Goal: Information Seeking & Learning: Check status

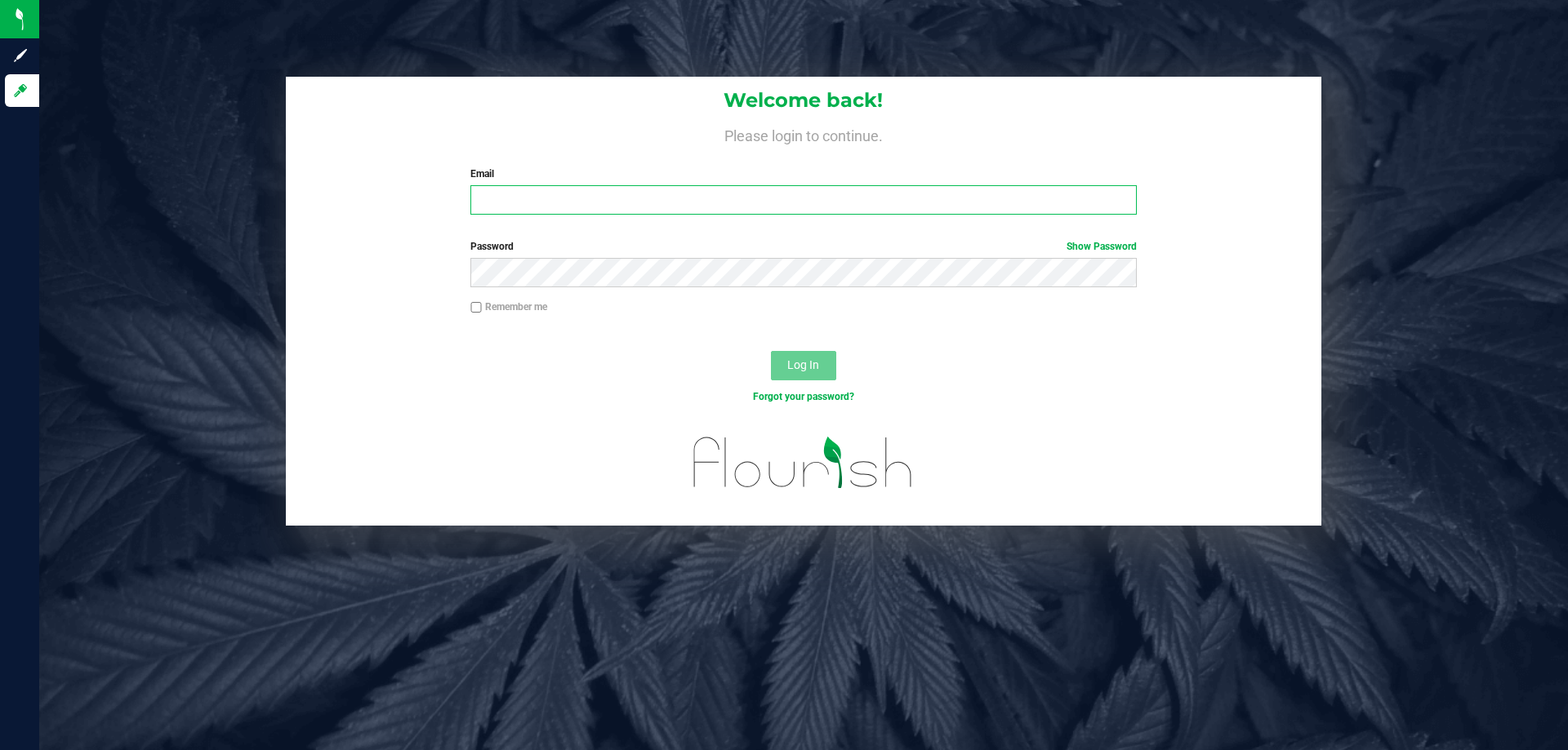
click at [537, 205] on input "Email" at bounding box center [803, 200] width 666 height 29
type input "[EMAIL_ADDRESS][DOMAIN_NAME]"
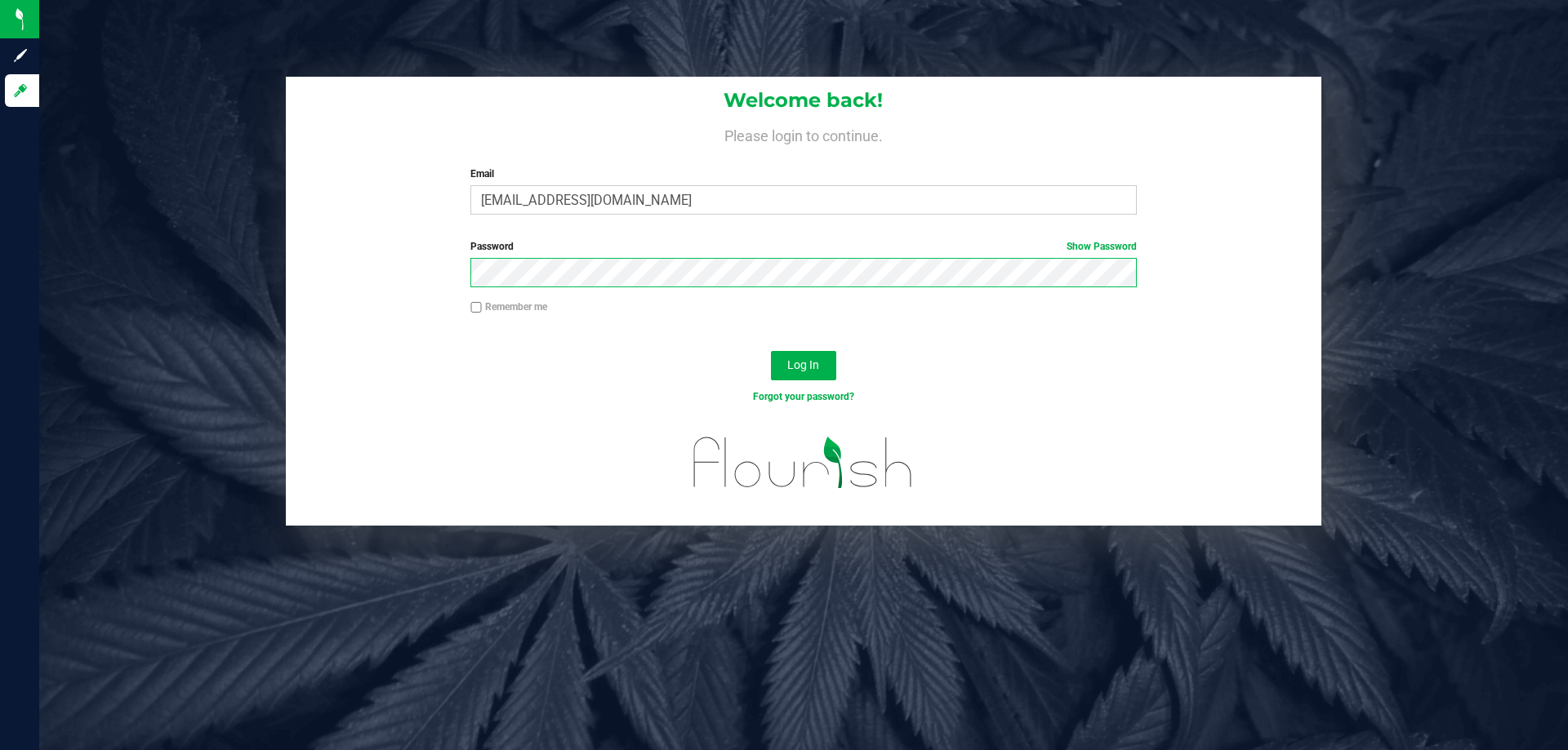
click at [771, 351] on button "Log In" at bounding box center [803, 365] width 65 height 29
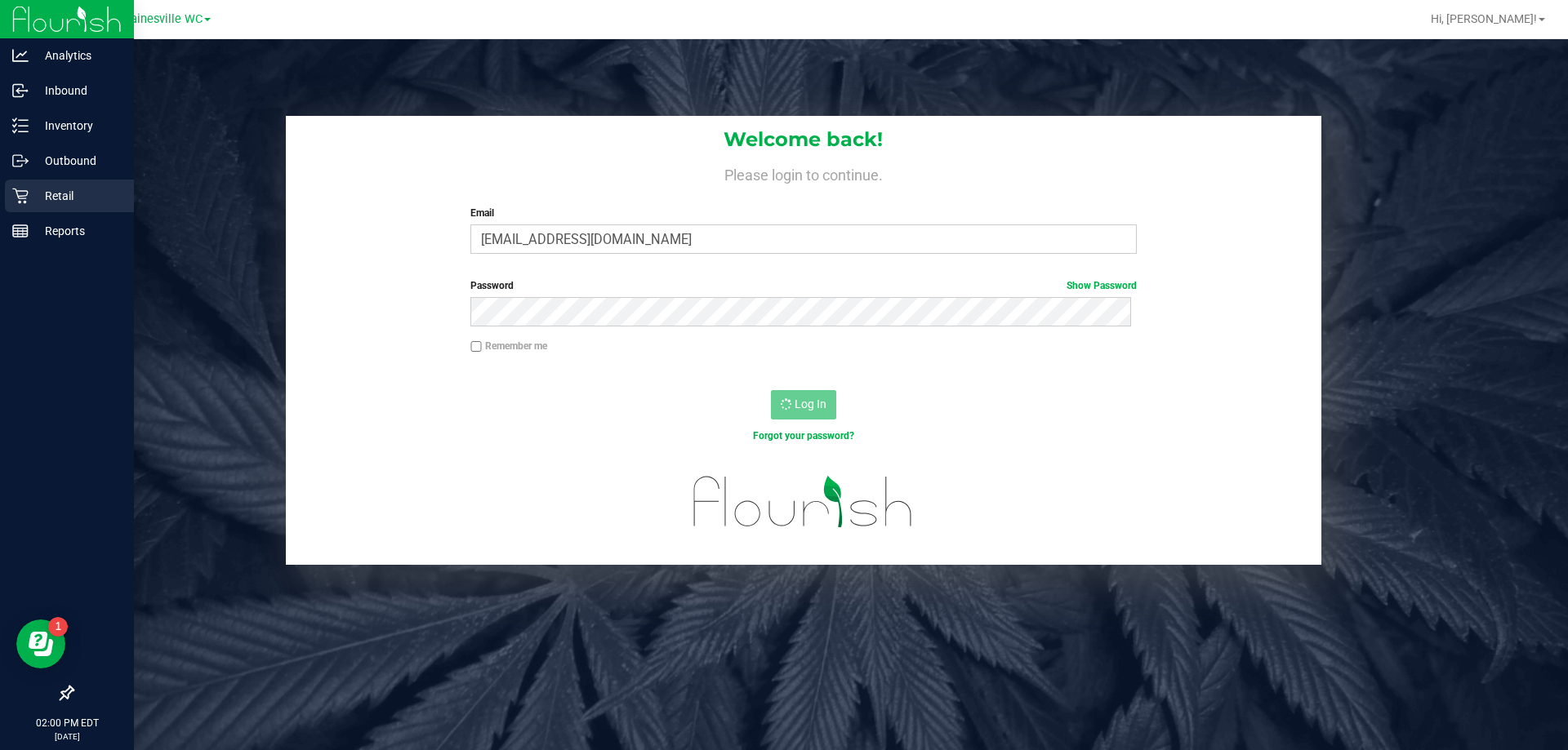
click at [52, 208] on div "Retail" at bounding box center [70, 195] width 129 height 33
click at [61, 207] on div "Retail" at bounding box center [70, 195] width 129 height 33
click at [69, 208] on div "Retail" at bounding box center [70, 195] width 129 height 33
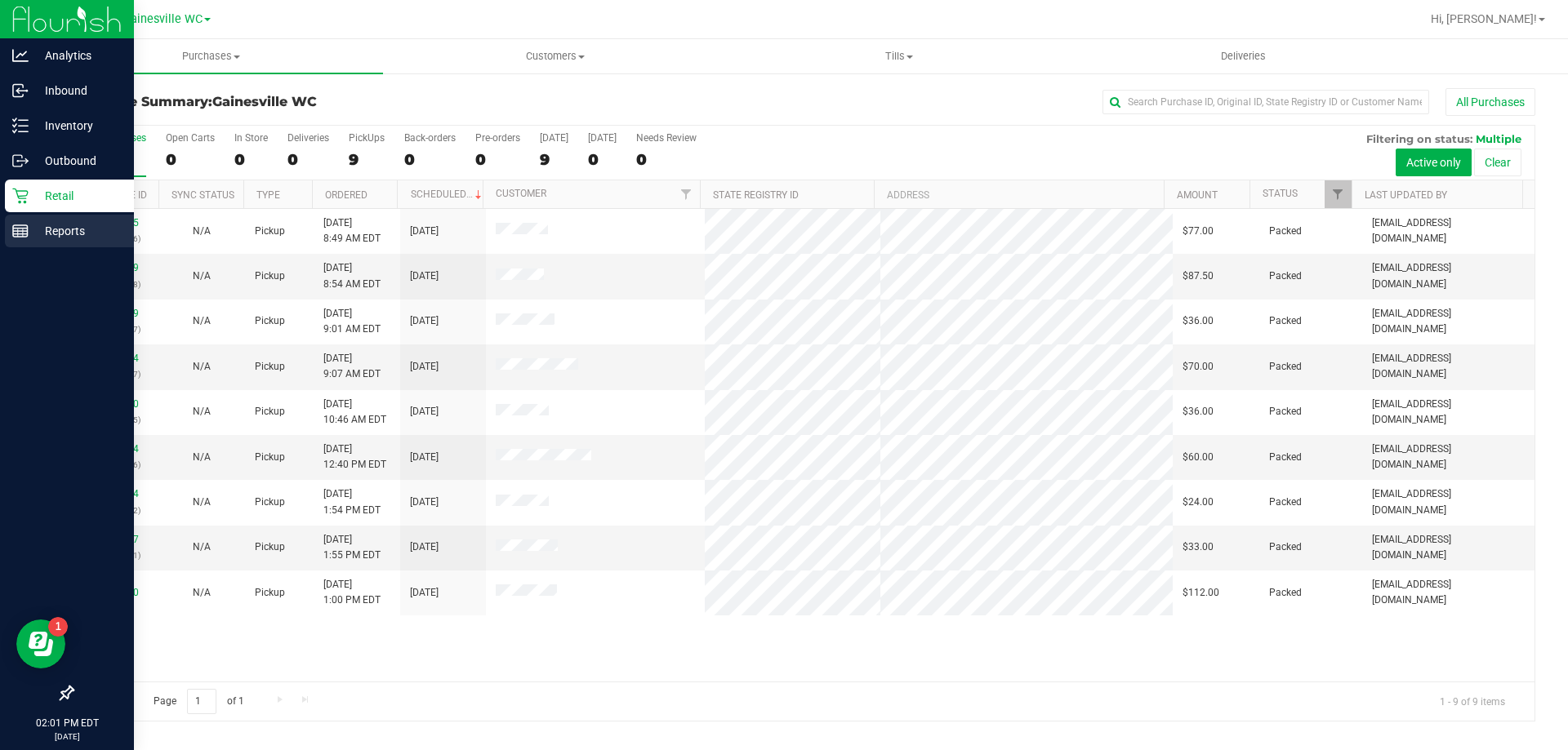
click at [28, 230] on p "Reports" at bounding box center [77, 231] width 98 height 19
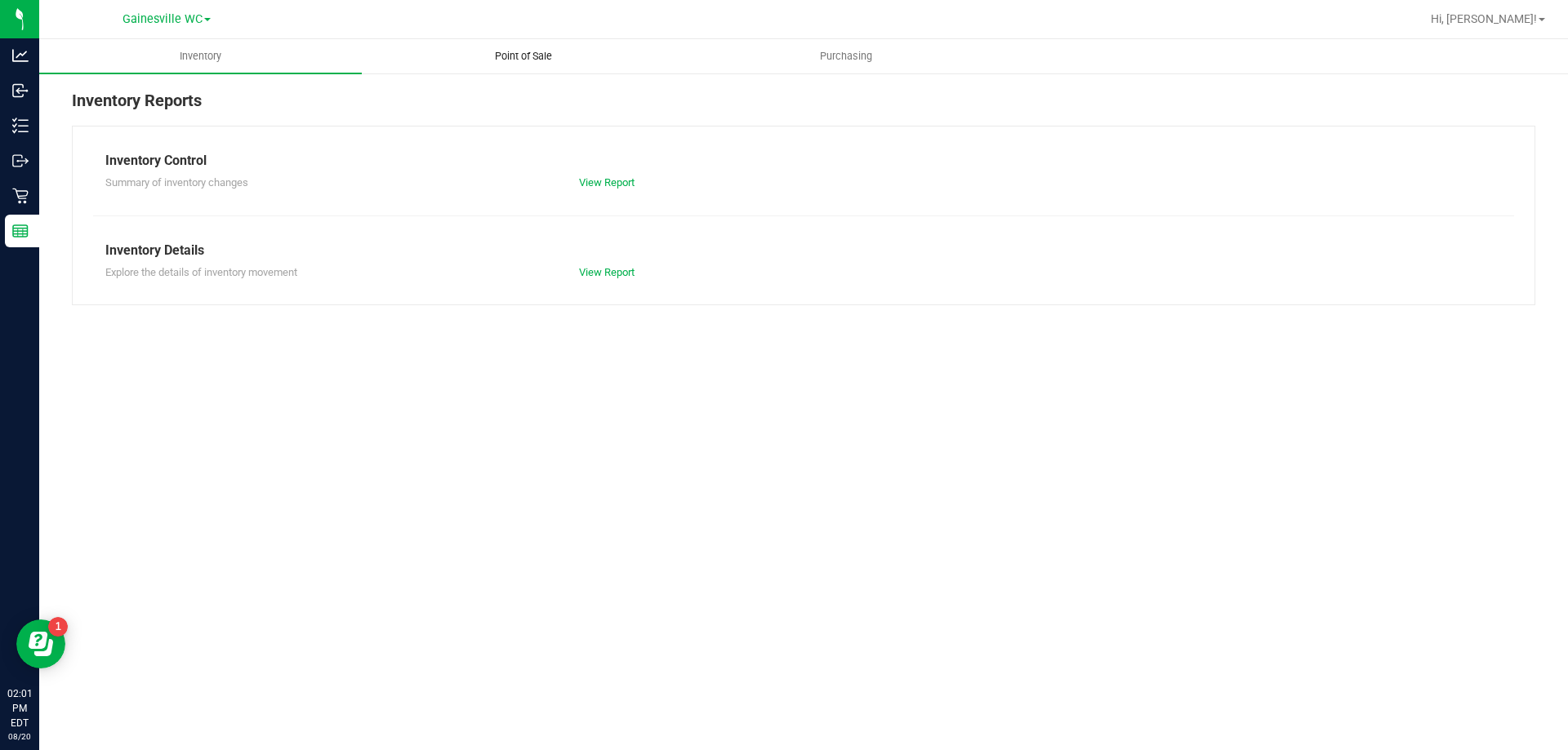
click at [532, 49] on span "Point of Sale" at bounding box center [523, 56] width 102 height 15
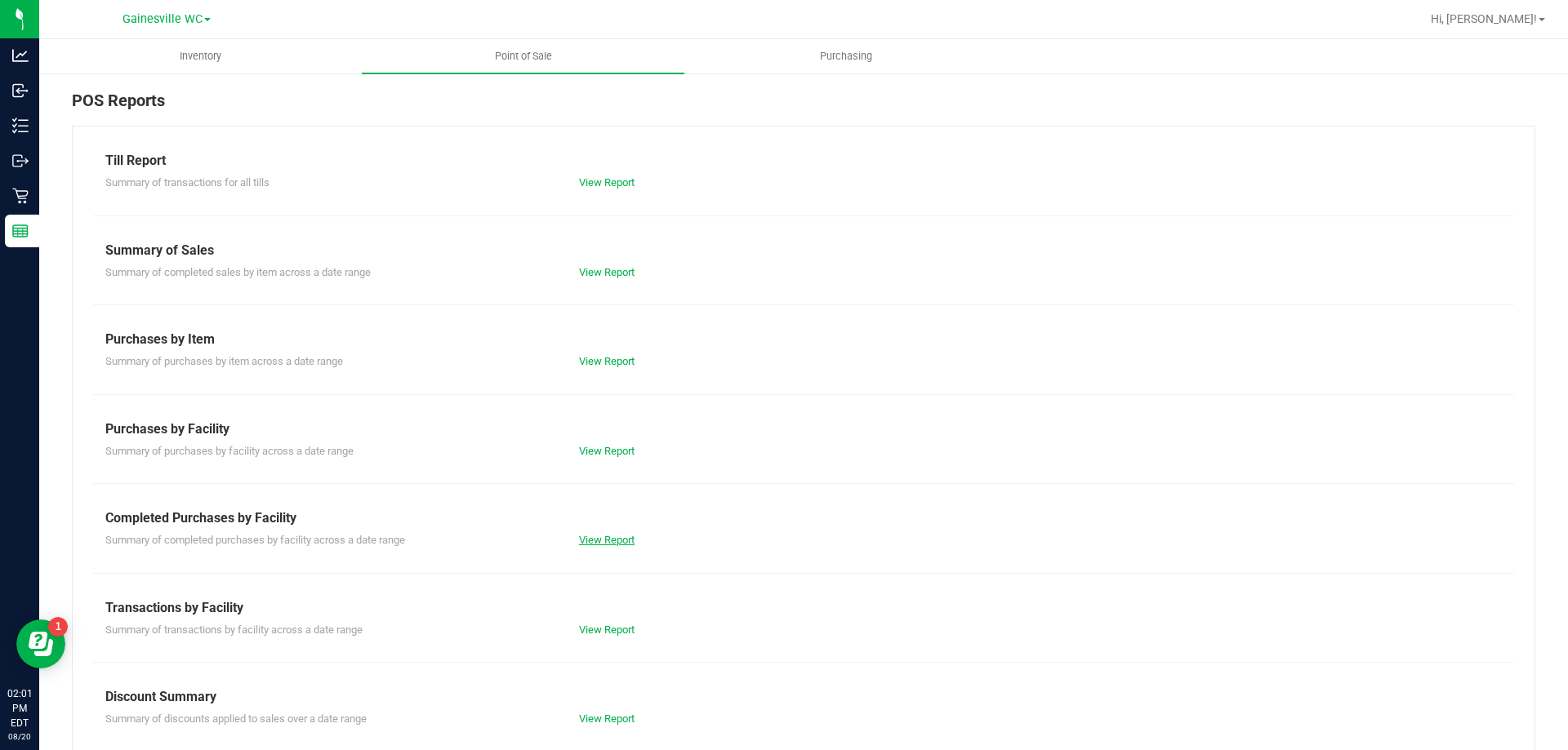
click at [613, 542] on link "View Report" at bounding box center [606, 540] width 56 height 12
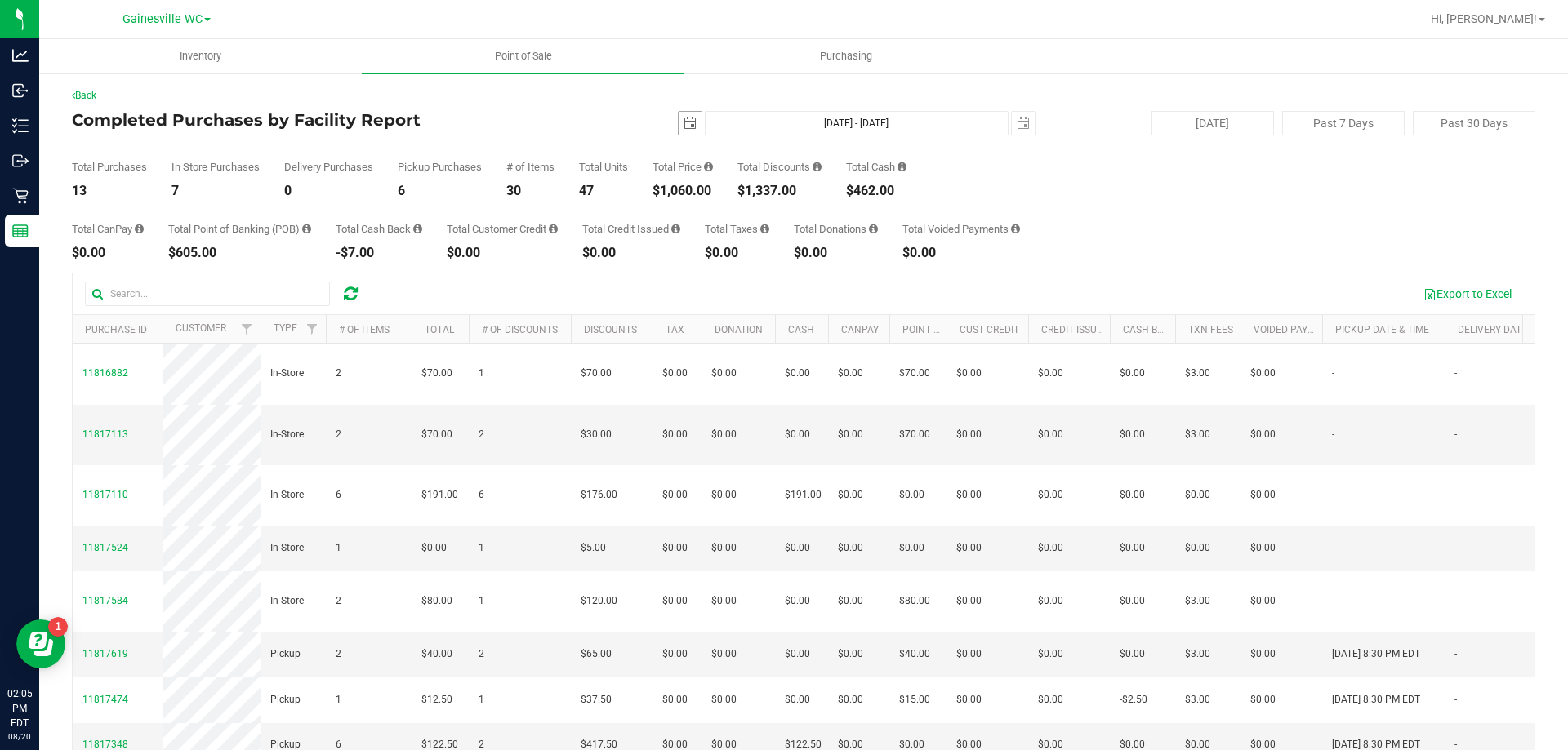
click at [689, 117] on span "select" at bounding box center [690, 124] width 23 height 23
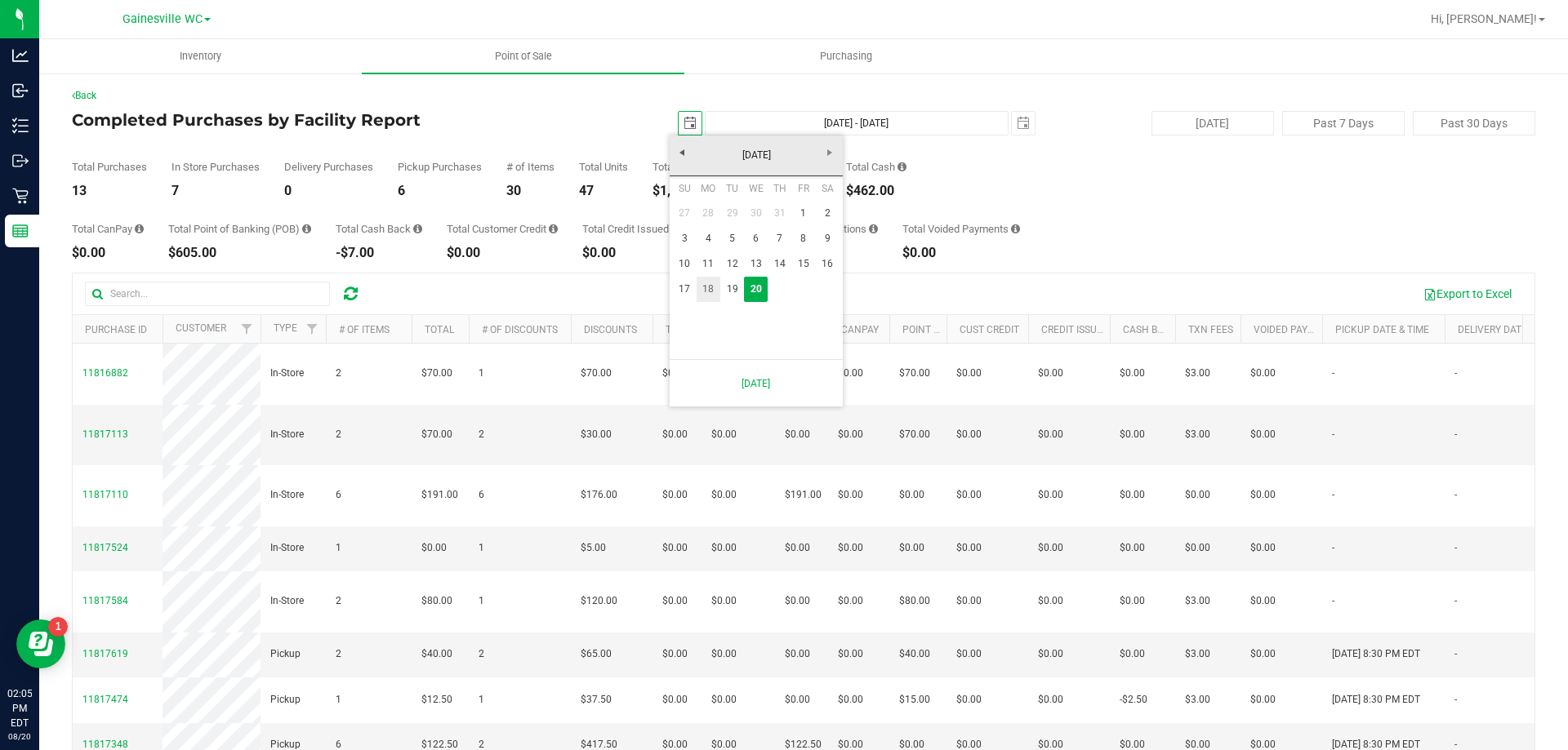
click at [712, 289] on link "18" at bounding box center [708, 289] width 24 height 26
type input "[DATE]"
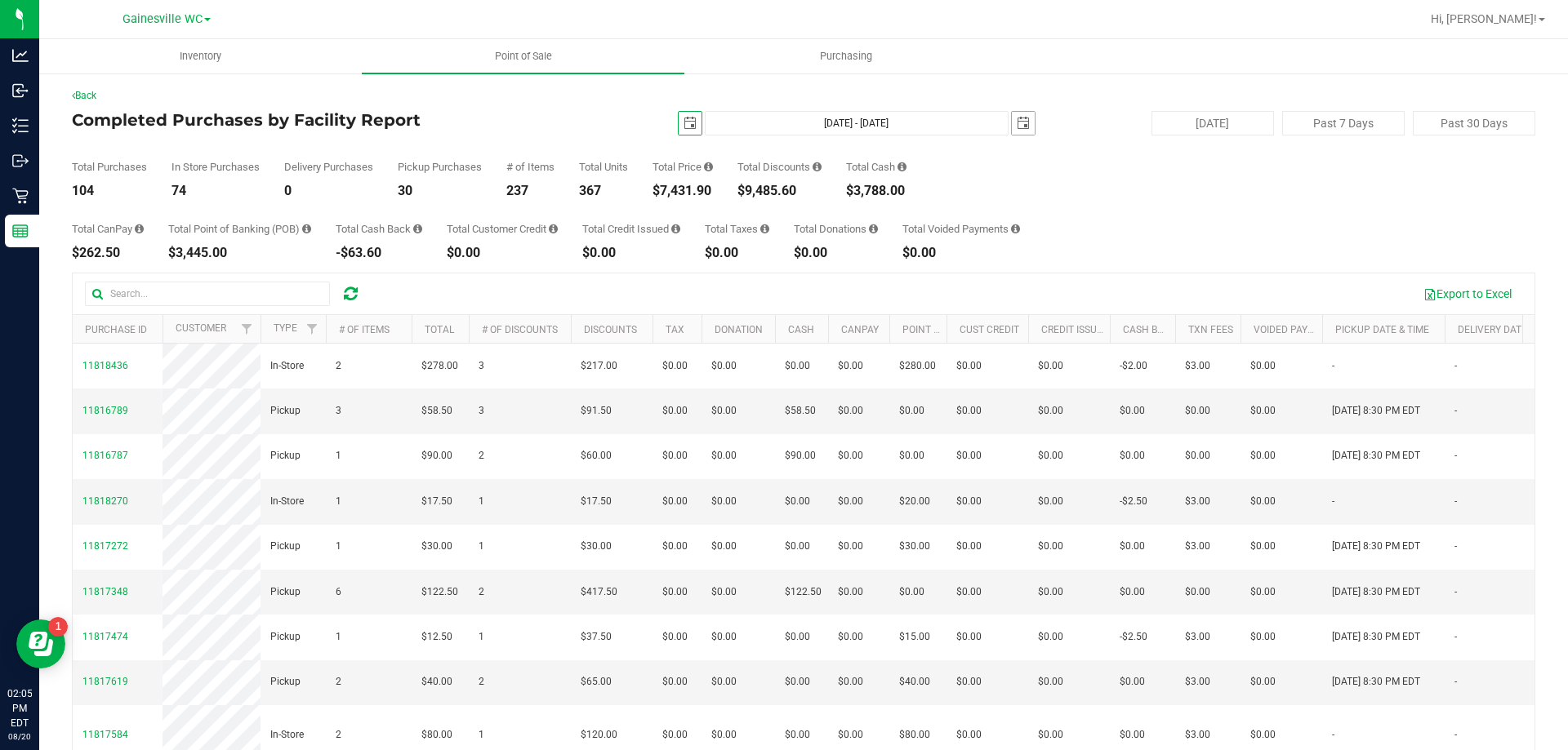
click at [1017, 119] on span "select" at bounding box center [1024, 123] width 13 height 13
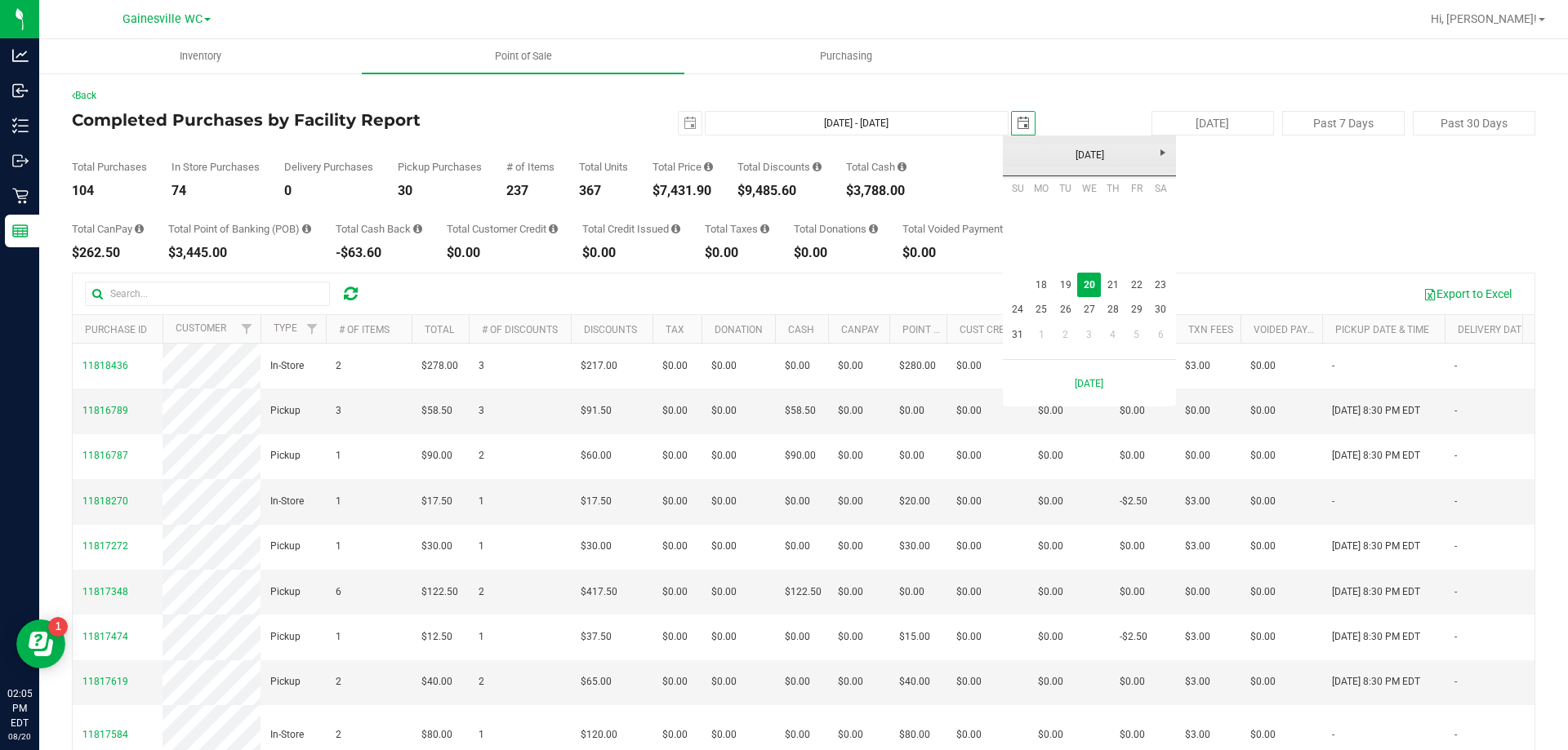
scroll to position [0, 41]
click at [1039, 287] on link "18" at bounding box center [1041, 285] width 24 height 26
type input "[DATE] - [DATE]"
type input "[DATE]"
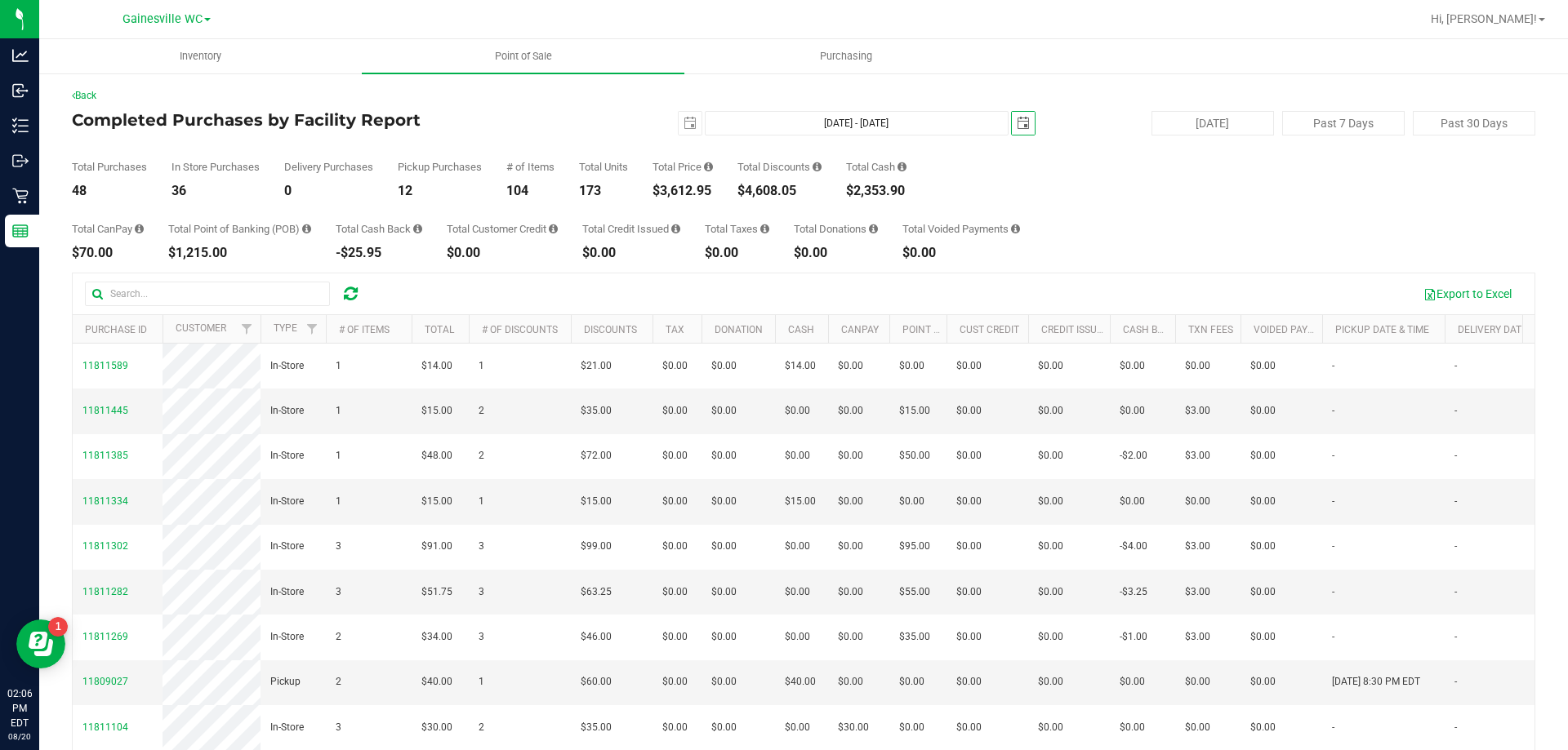
click at [1017, 126] on span "select" at bounding box center [1024, 123] width 13 height 13
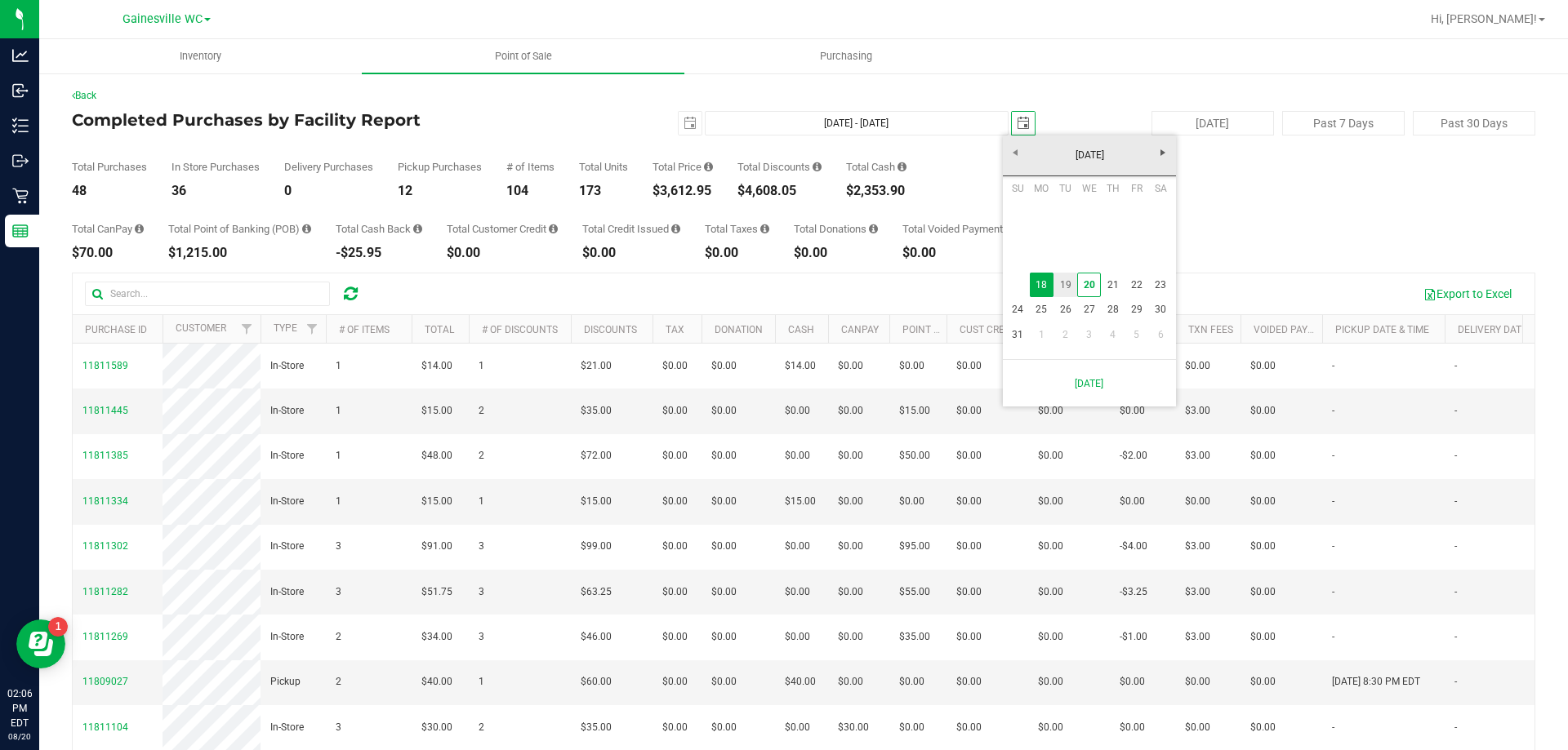
click at [1064, 287] on link "19" at bounding box center [1065, 285] width 24 height 26
type input "[DATE] - [DATE]"
type input "[DATE]"
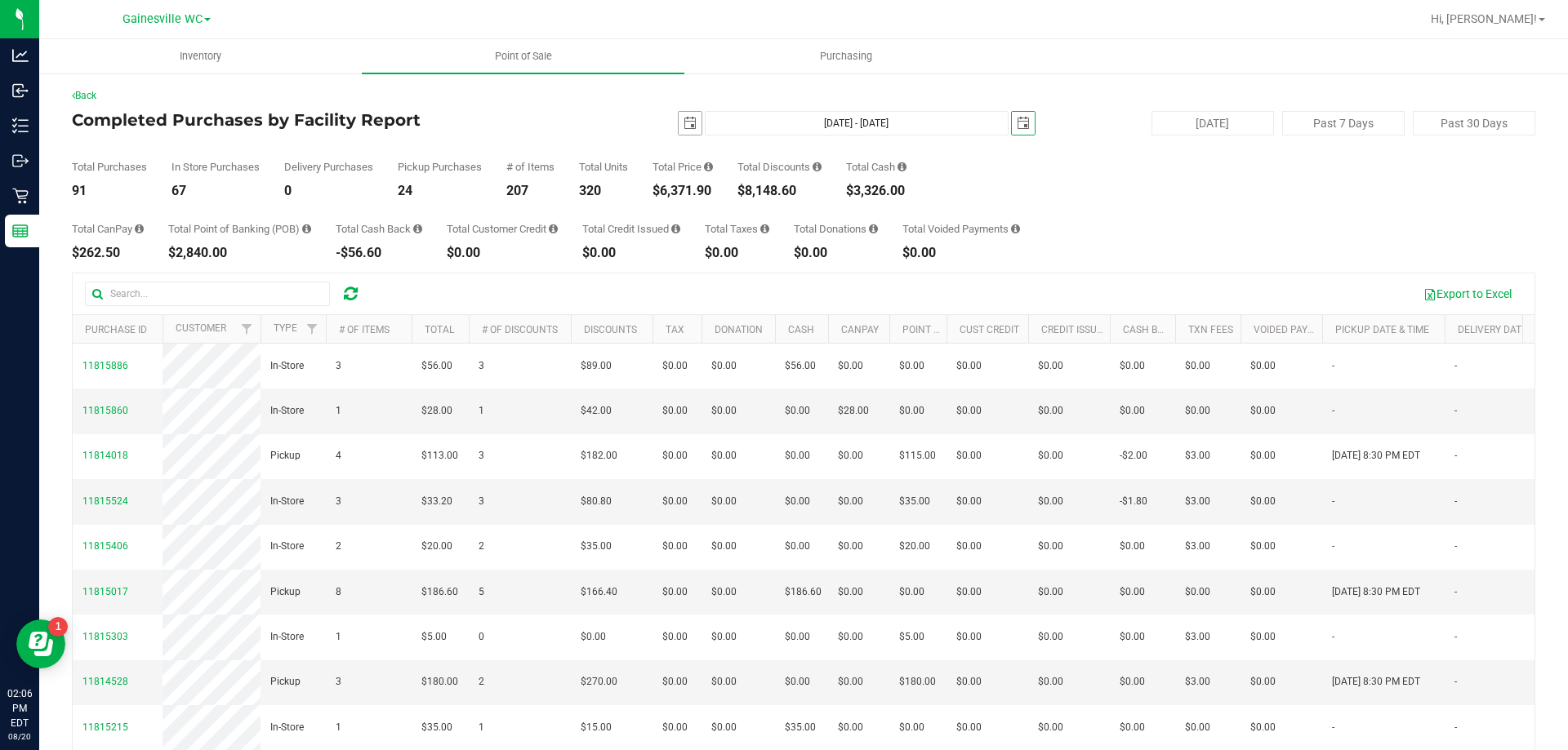
click at [683, 130] on span "select" at bounding box center [690, 124] width 23 height 23
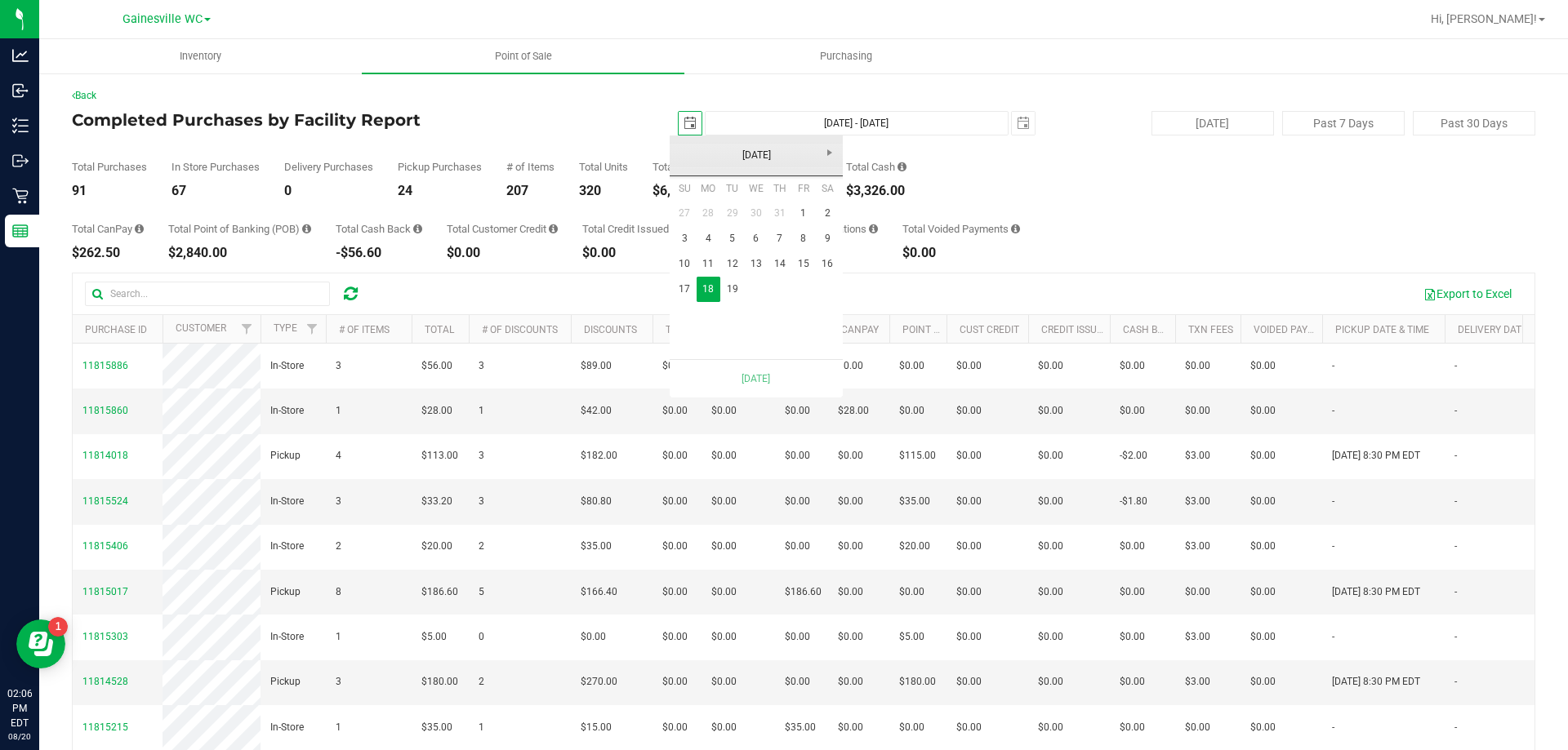
scroll to position [0, 41]
click at [729, 296] on link "19" at bounding box center [732, 289] width 24 height 26
type input "[DATE] - [DATE]"
type input "[DATE]"
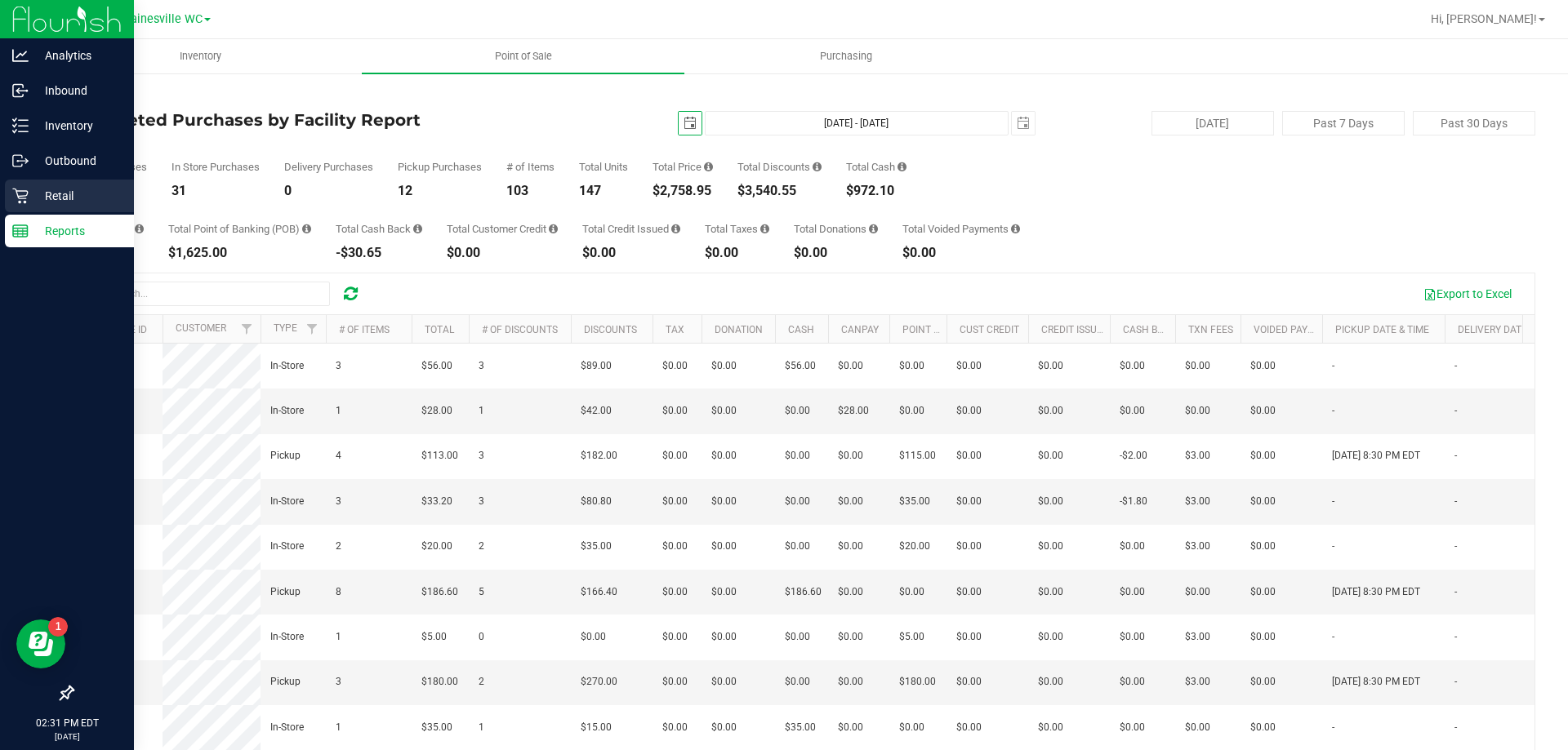
click at [56, 210] on div "Retail" at bounding box center [70, 195] width 129 height 33
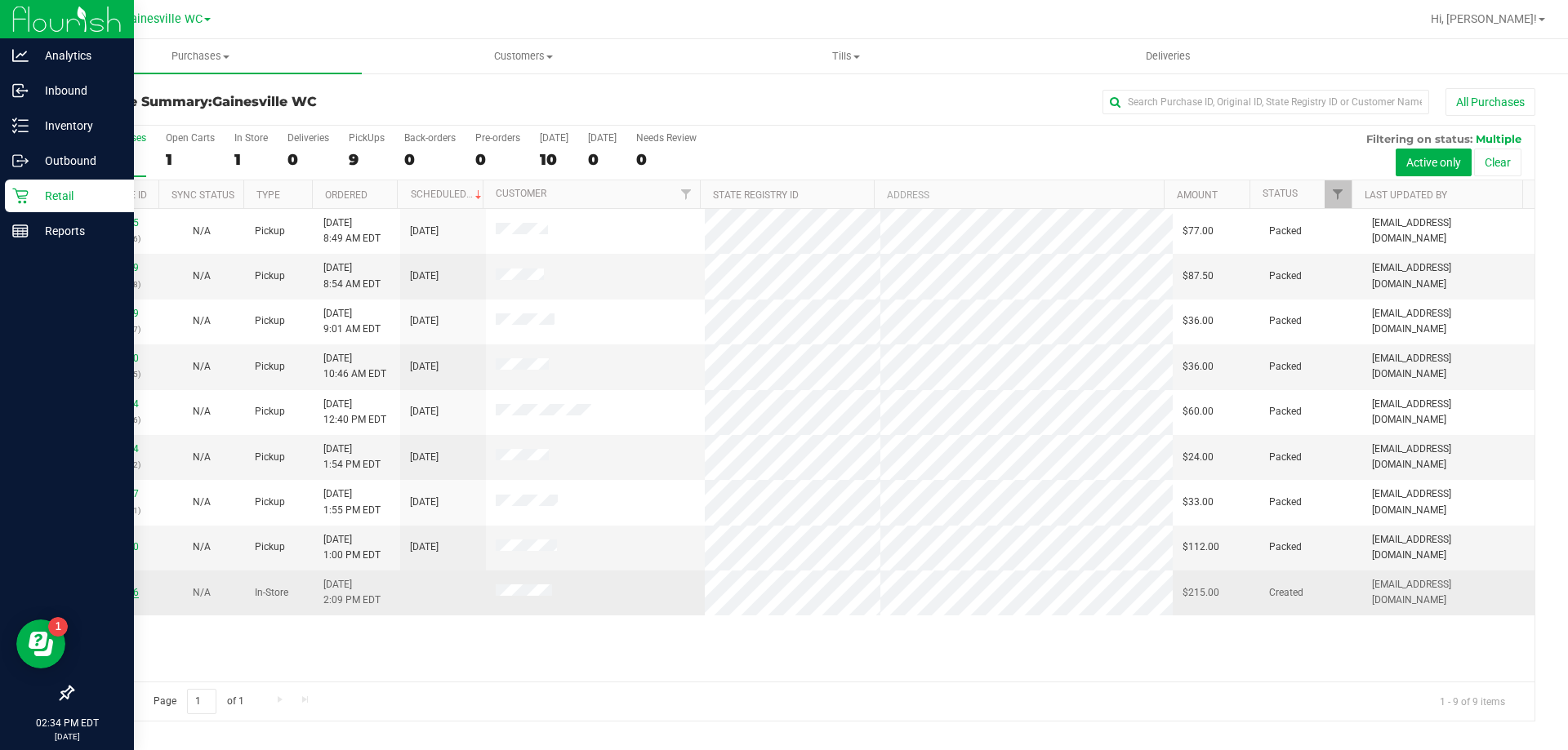
click at [127, 595] on link "11818536" at bounding box center [116, 592] width 46 height 11
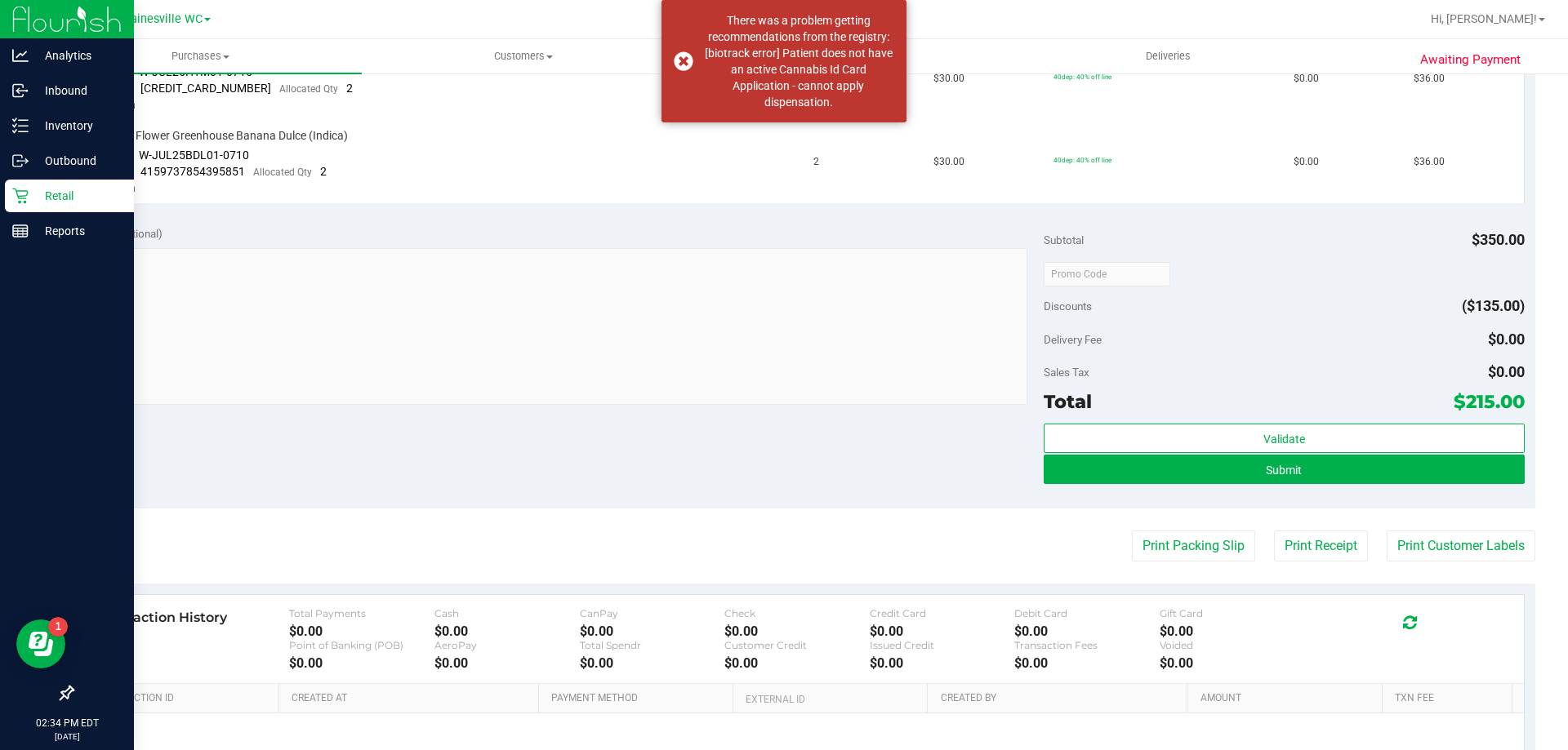
scroll to position [327, 0]
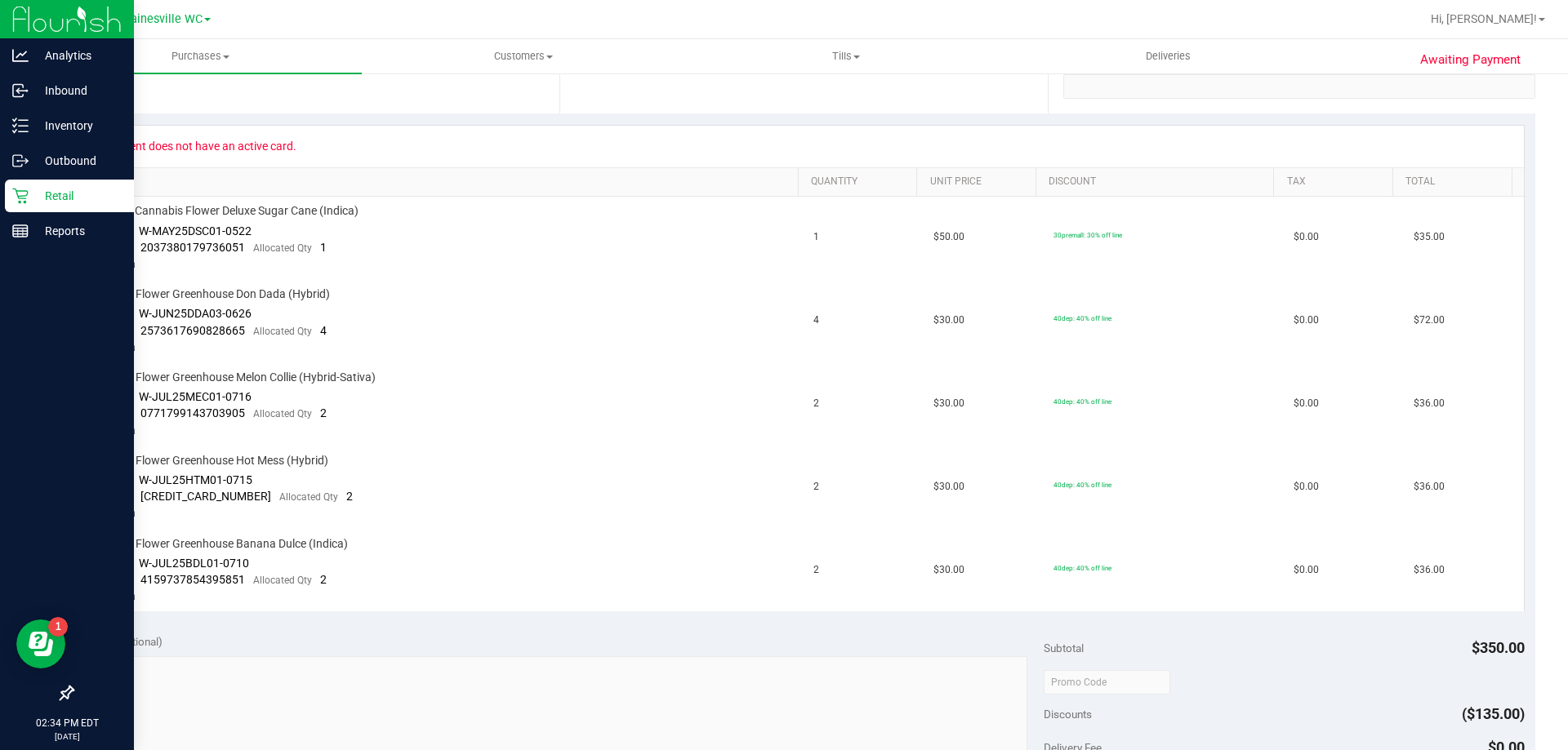
click at [35, 202] on p "Retail" at bounding box center [77, 196] width 98 height 19
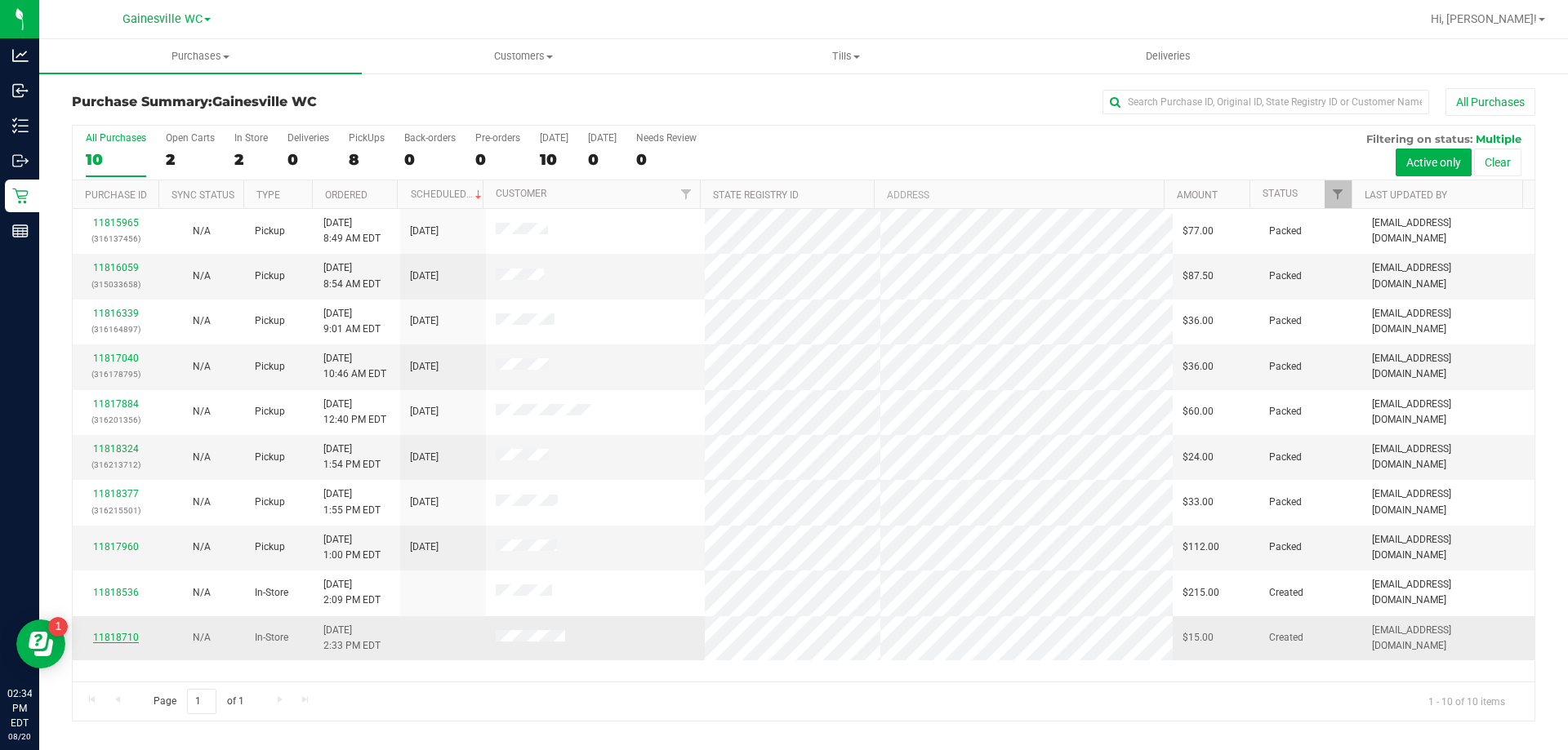
click at [129, 640] on link "11818710" at bounding box center [116, 637] width 46 height 11
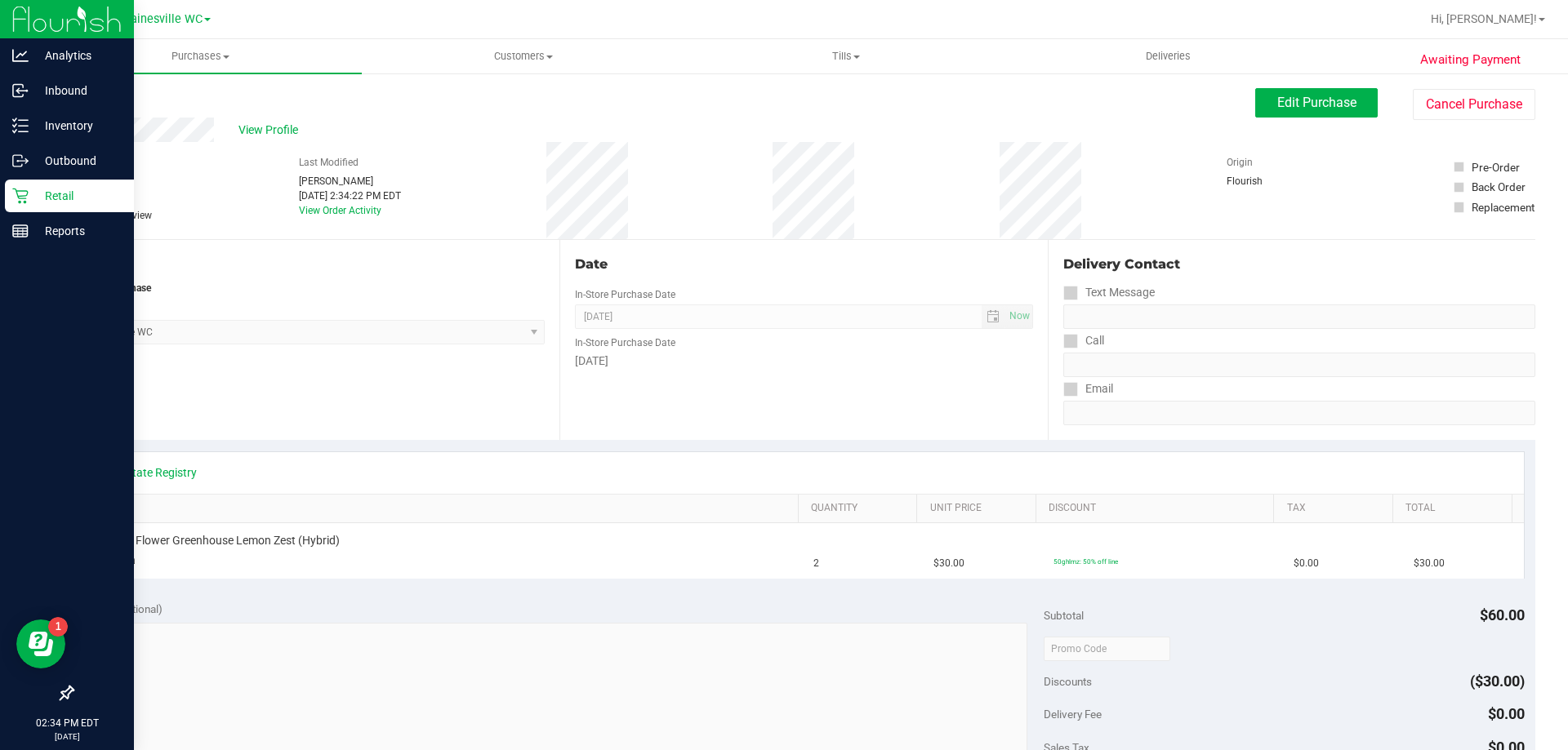
click at [42, 187] on p "Retail" at bounding box center [77, 196] width 98 height 19
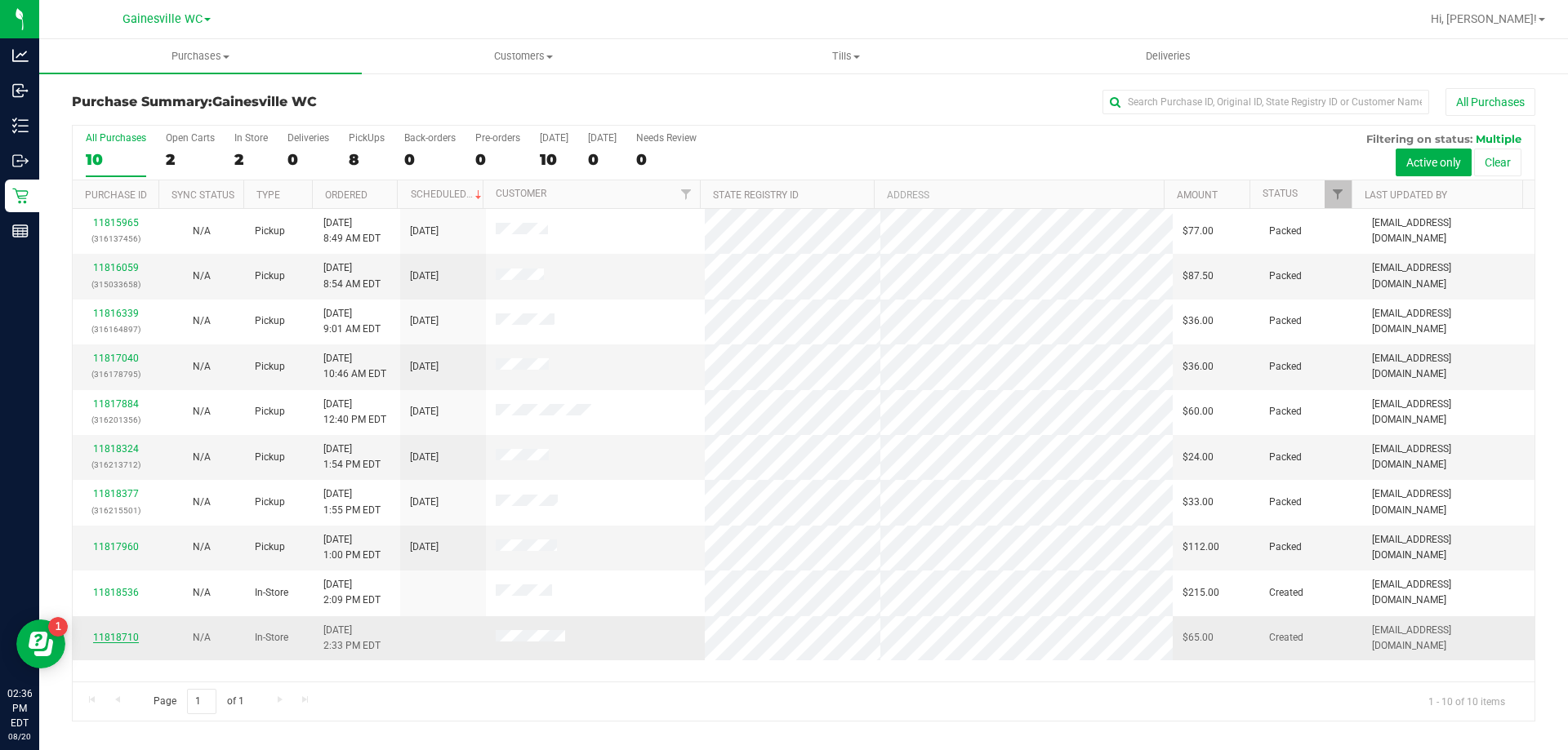
click at [118, 637] on link "11818710" at bounding box center [116, 637] width 46 height 11
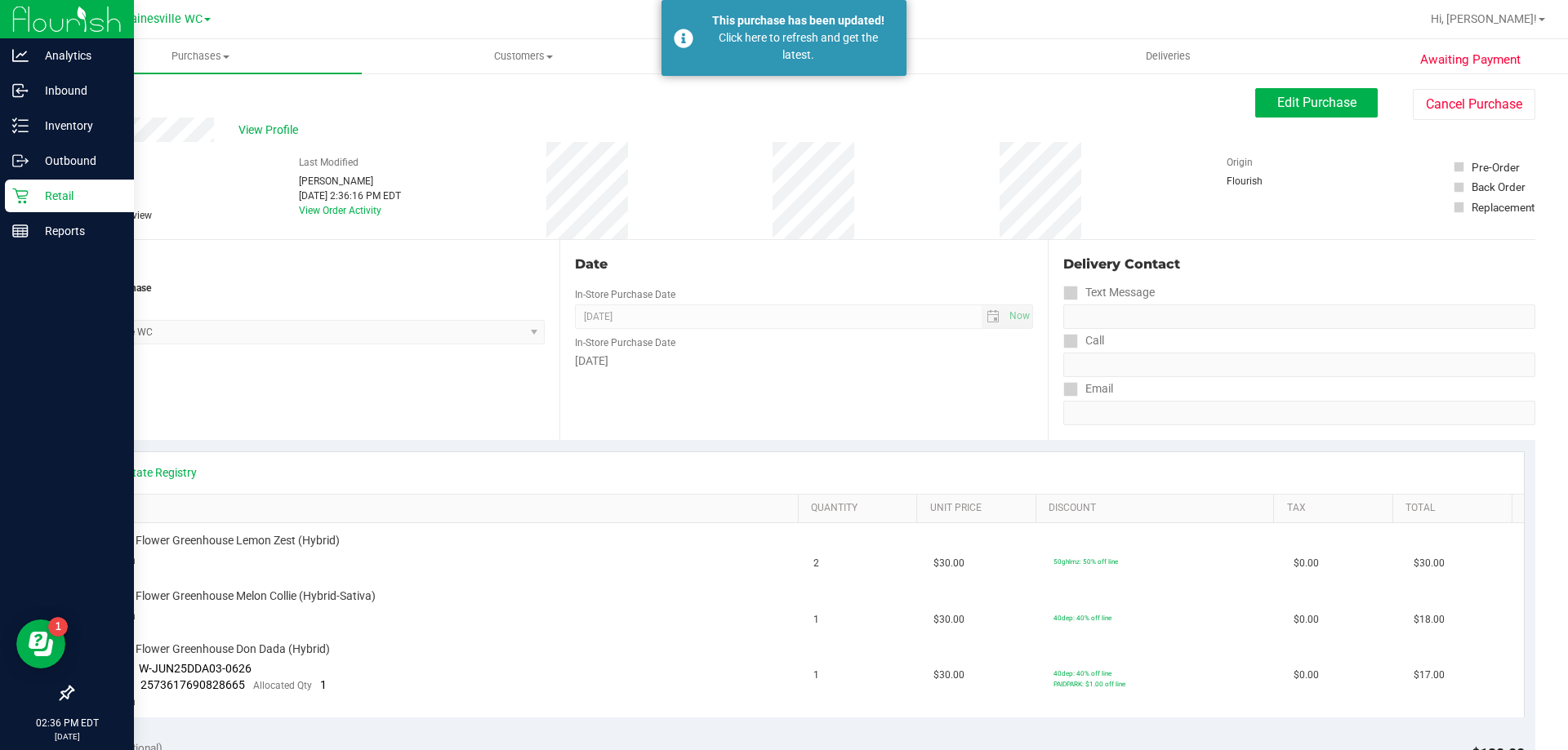
click at [70, 199] on p "Retail" at bounding box center [77, 196] width 98 height 19
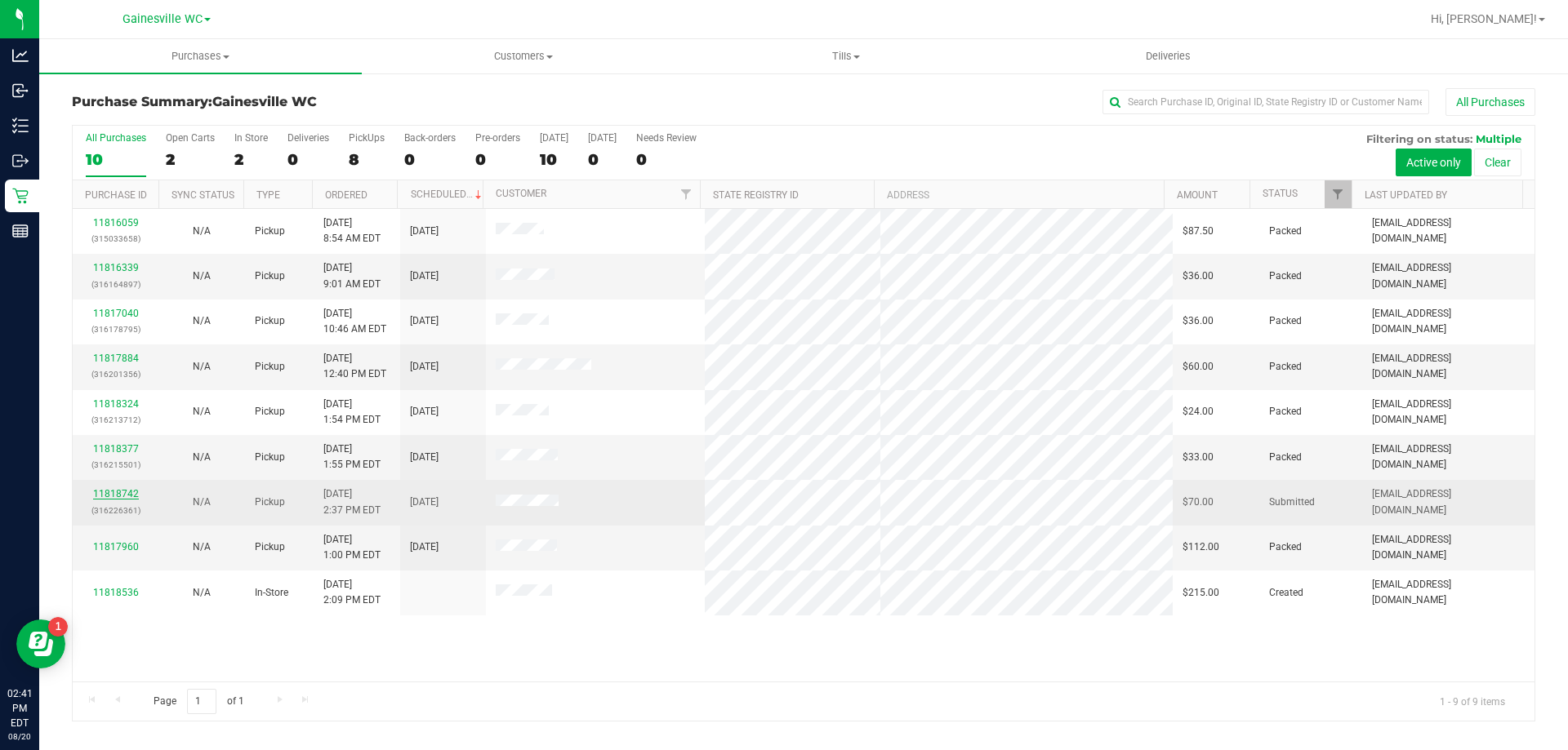
click at [116, 496] on link "11818742" at bounding box center [116, 494] width 46 height 11
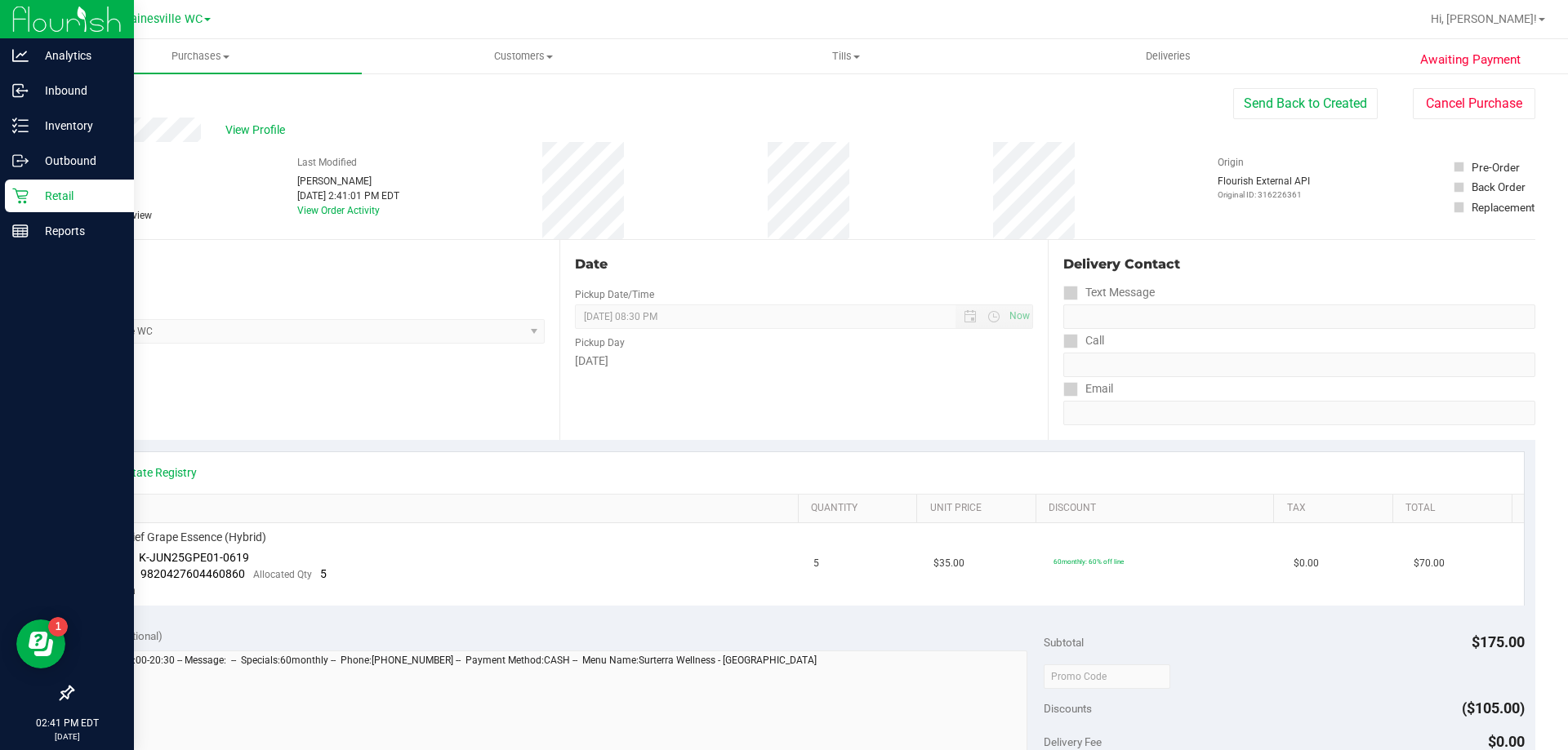
click at [45, 188] on p "Retail" at bounding box center [77, 196] width 98 height 19
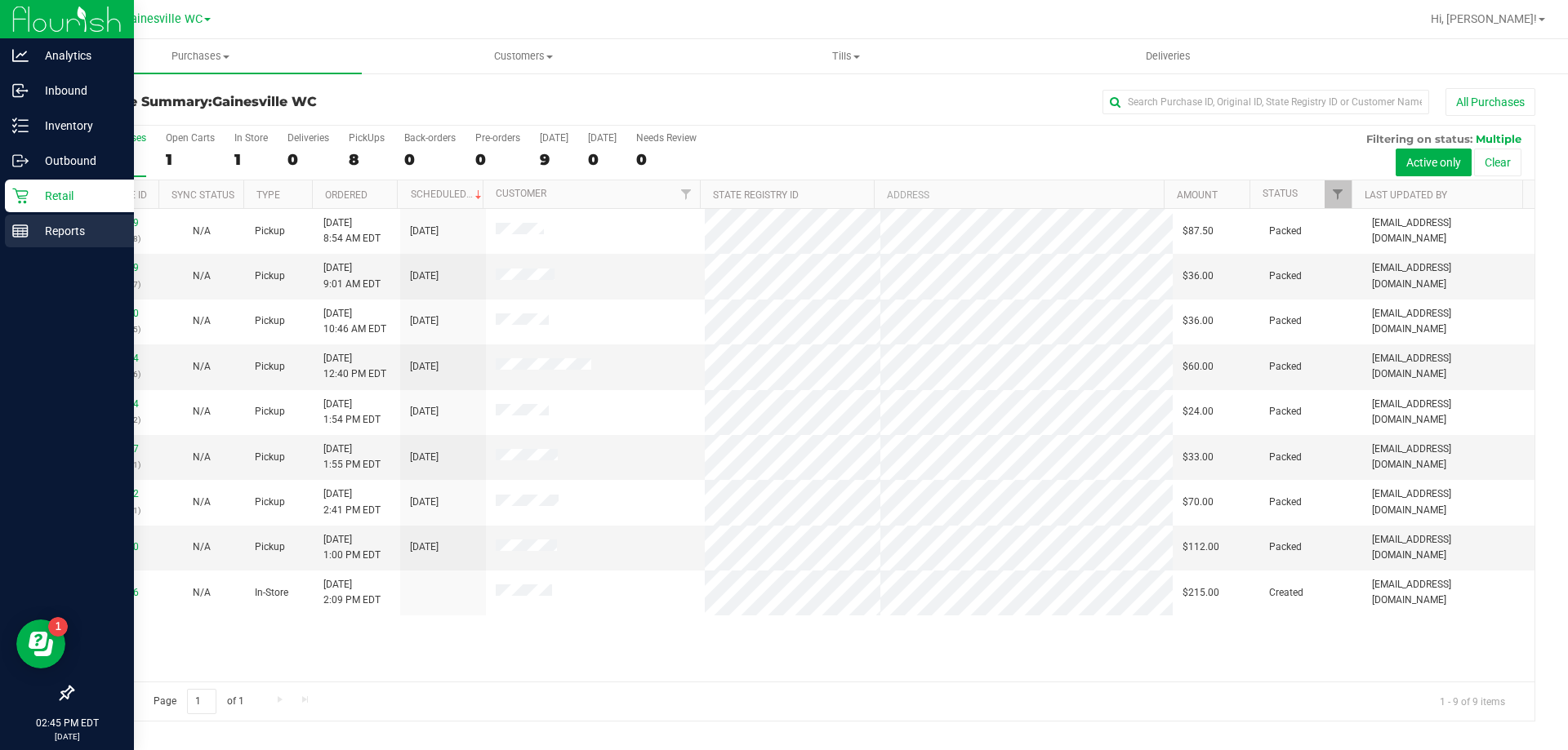
click at [27, 231] on rect at bounding box center [20, 231] width 15 height 11
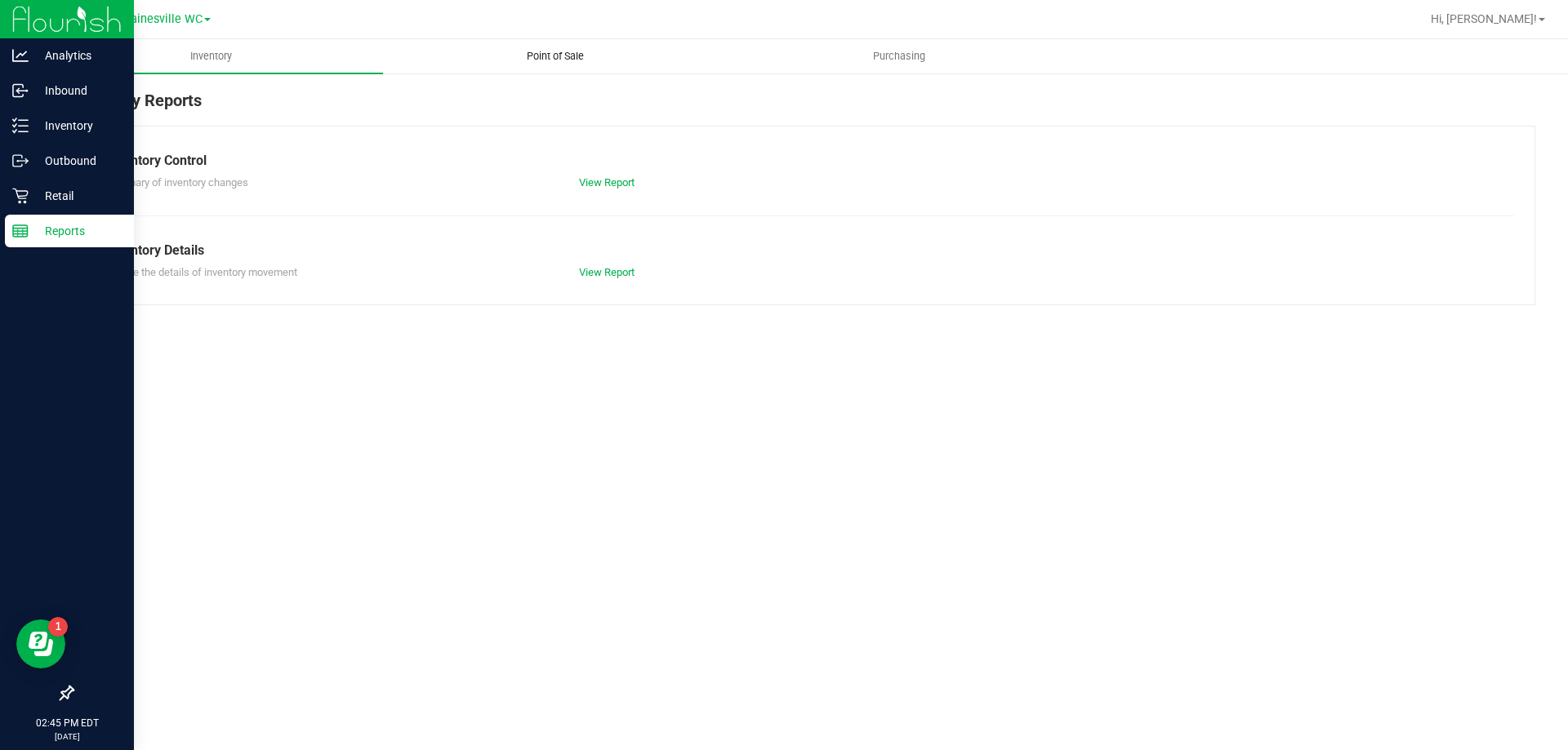
click at [559, 49] on uib-tab-heading "Point of Sale" at bounding box center [554, 56] width 342 height 33
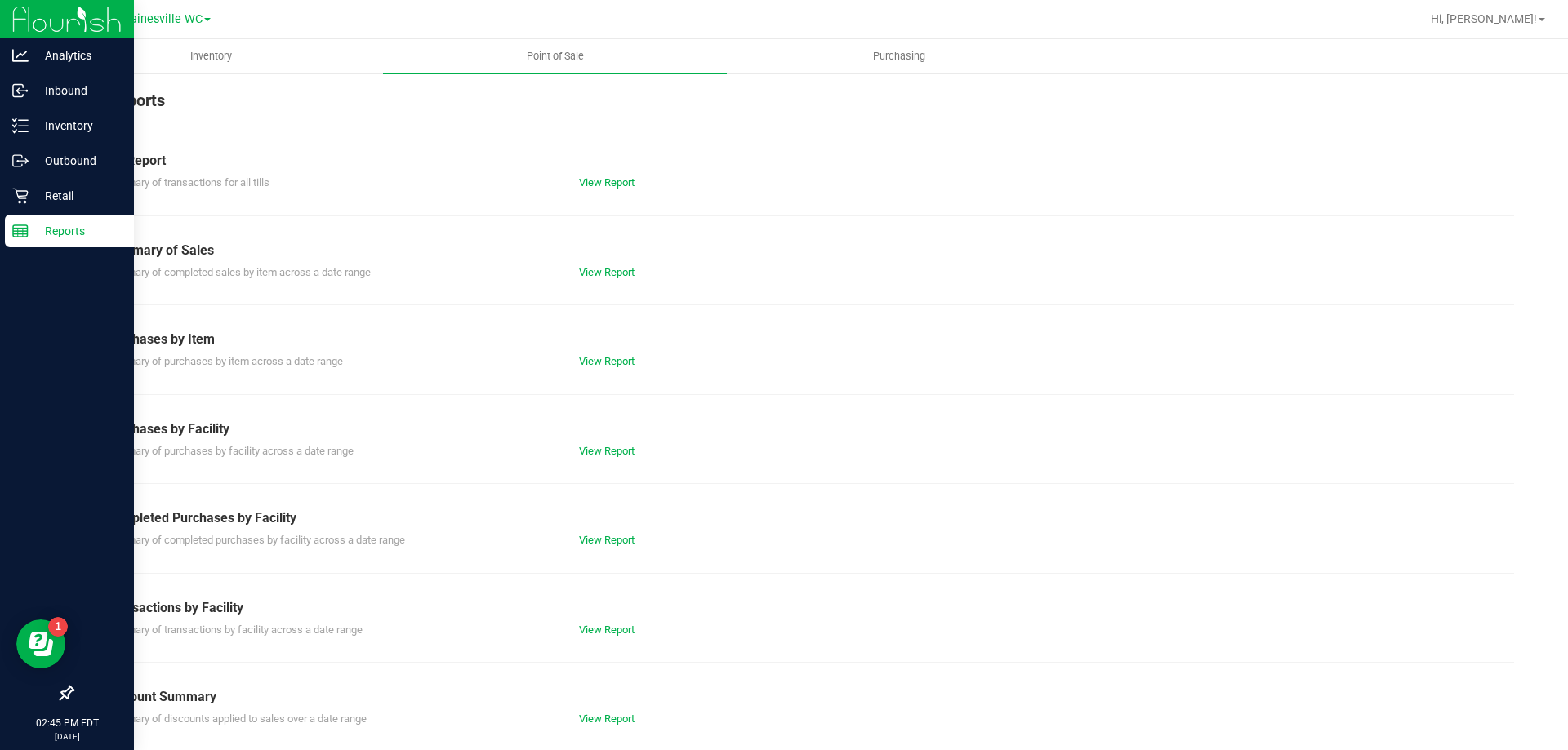
click at [609, 547] on div "View Report" at bounding box center [685, 541] width 237 height 16
click at [609, 544] on link "View Report" at bounding box center [606, 540] width 56 height 12
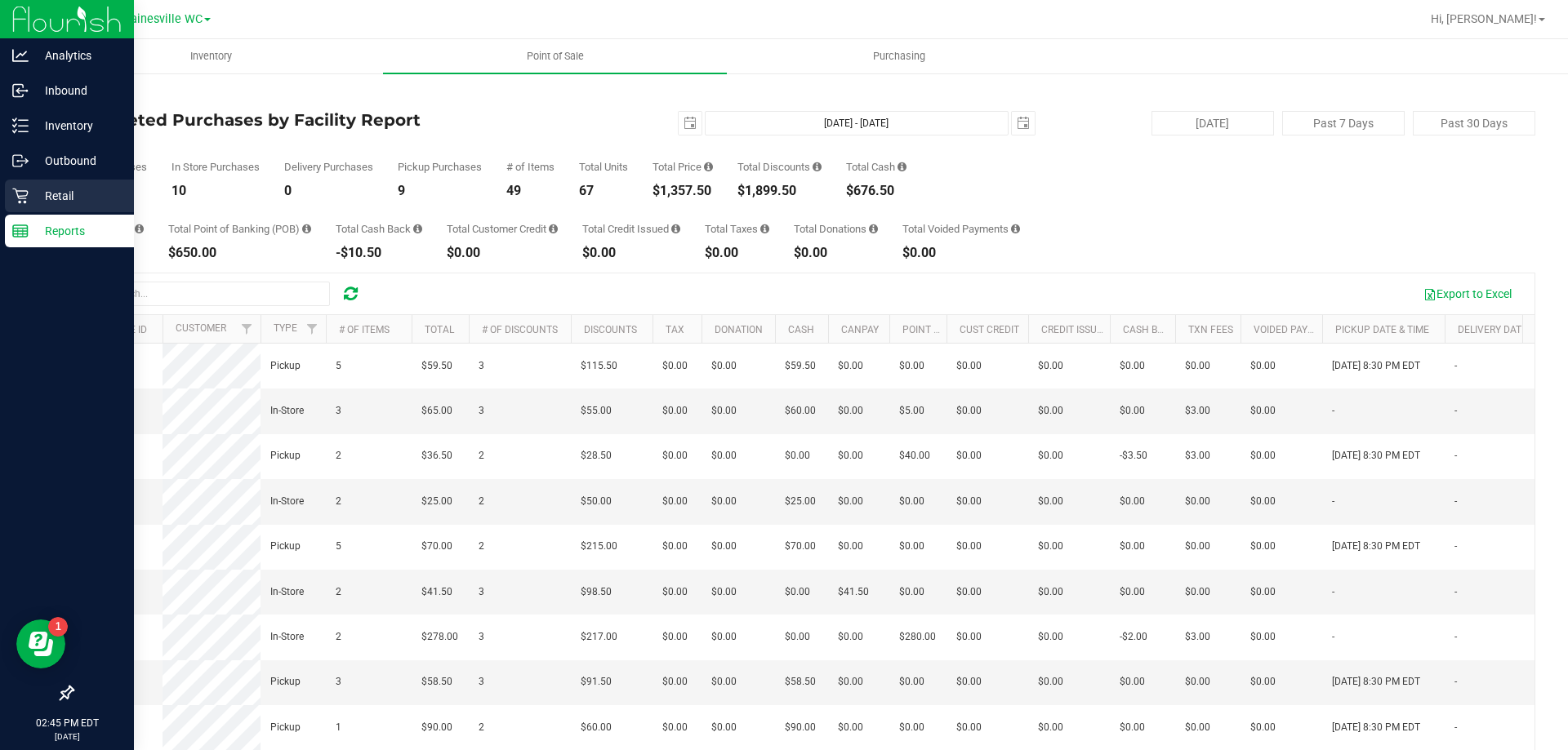
click at [38, 193] on p "Retail" at bounding box center [77, 196] width 98 height 19
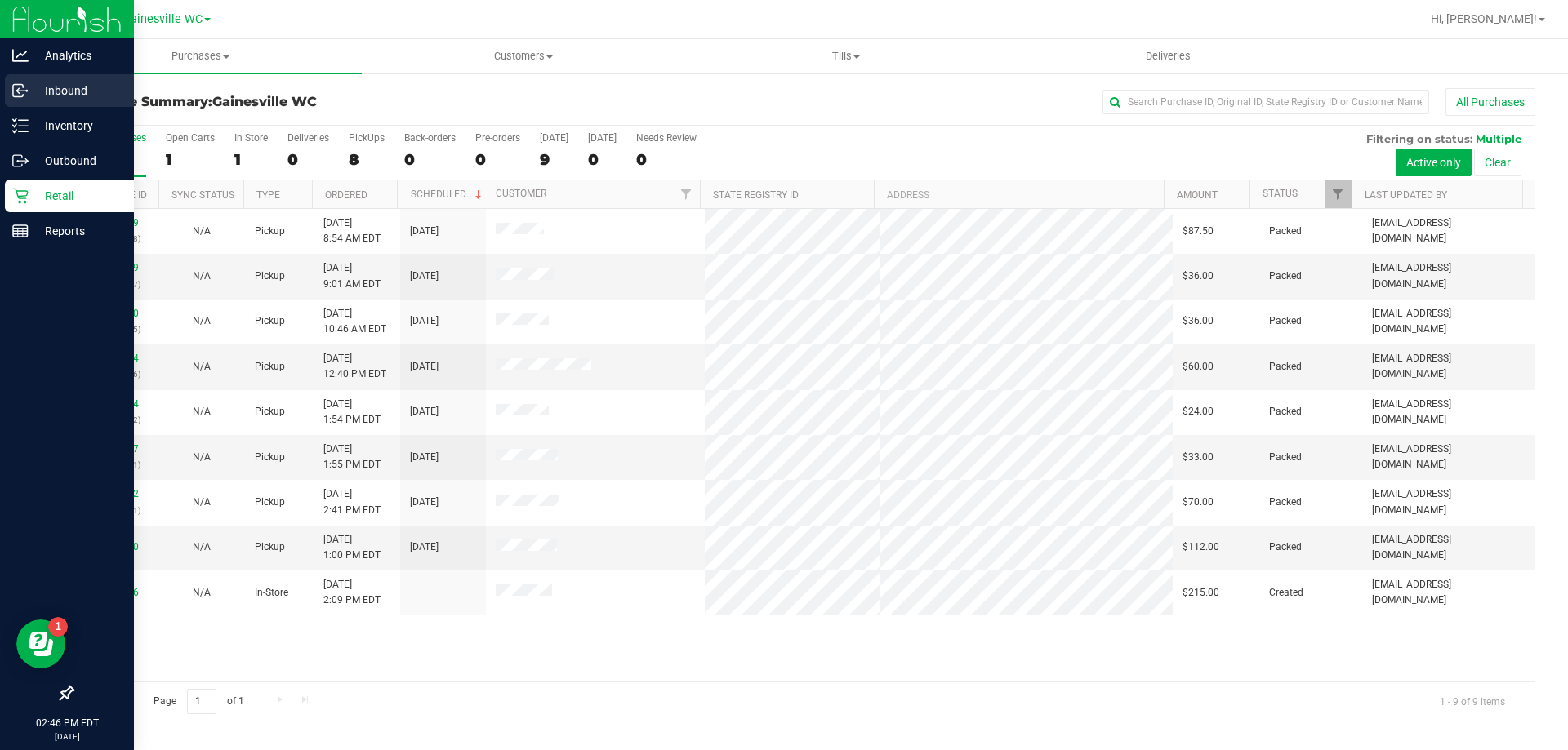
click at [55, 95] on p "Inbound" at bounding box center [77, 90] width 98 height 19
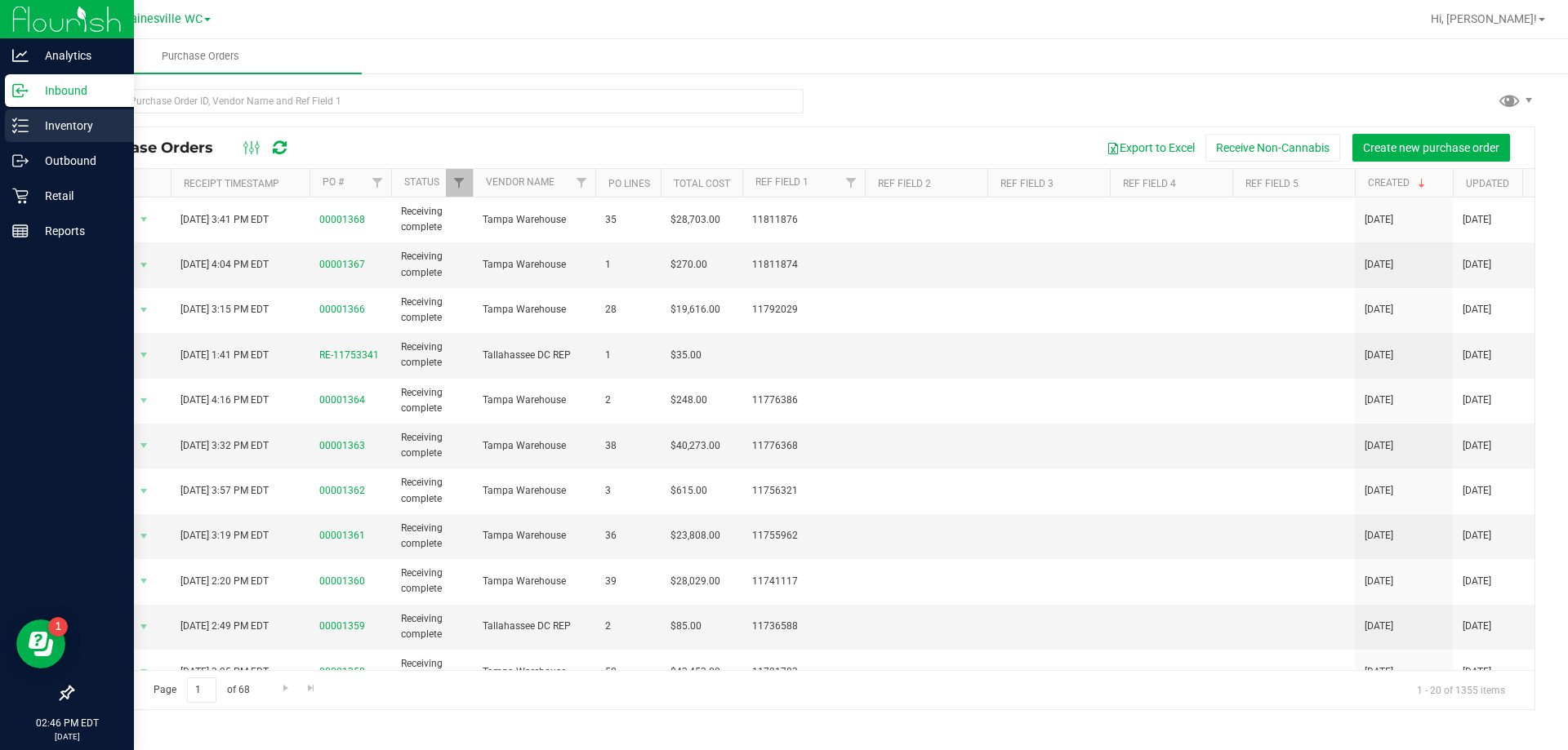
click at [66, 123] on p "Inventory" at bounding box center [77, 125] width 98 height 19
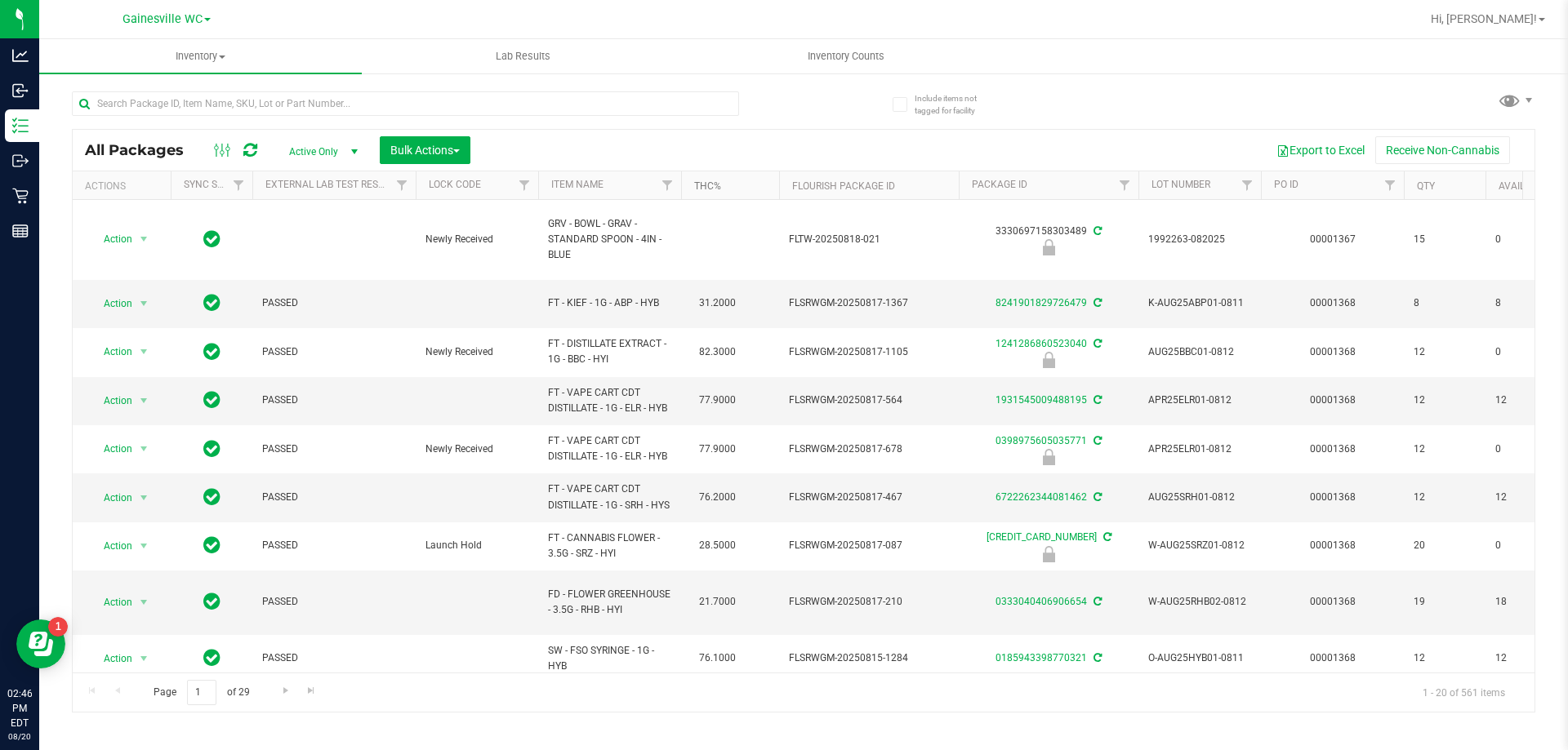
click at [710, 188] on link "THC%" at bounding box center [708, 186] width 27 height 11
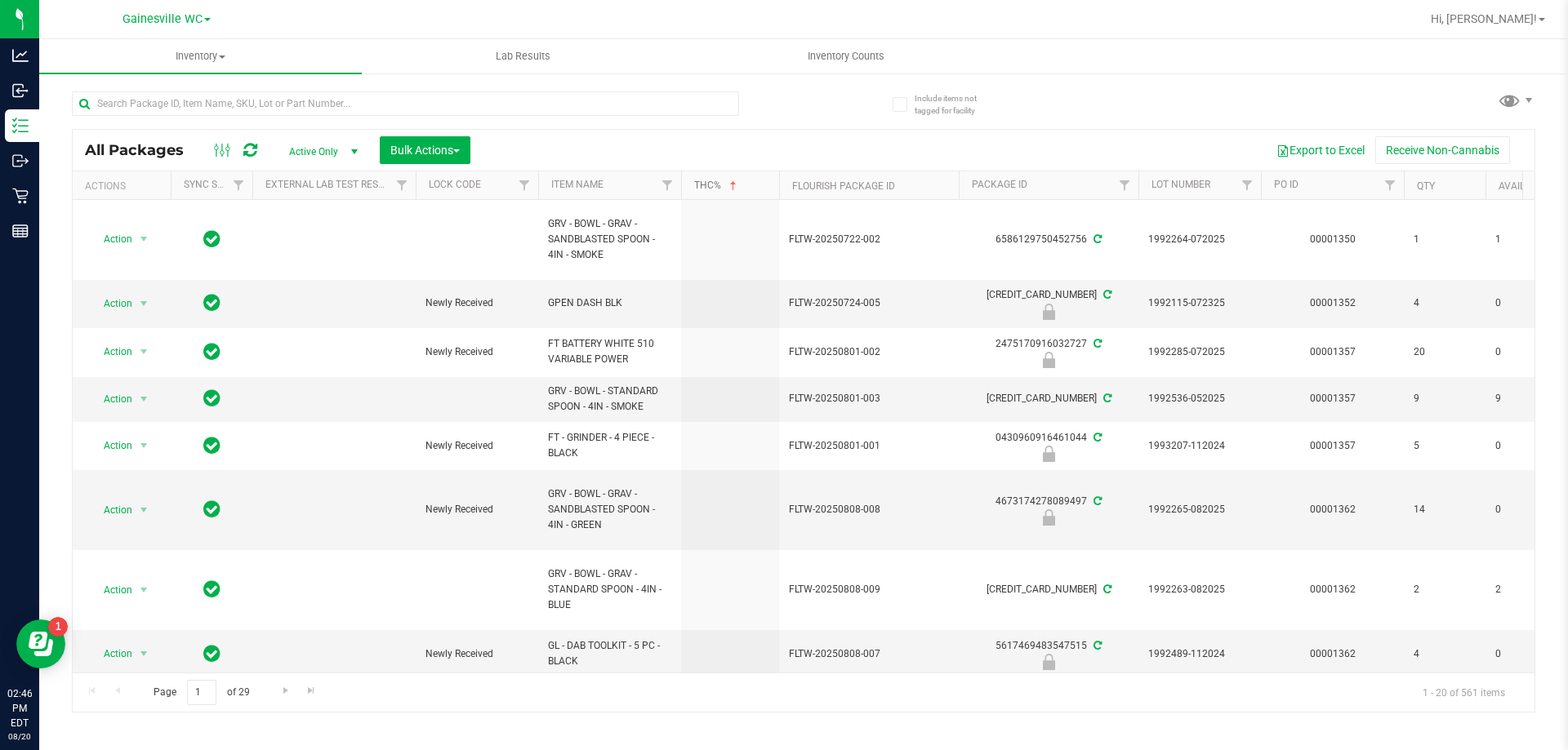
click at [710, 188] on link "THC%" at bounding box center [718, 185] width 46 height 11
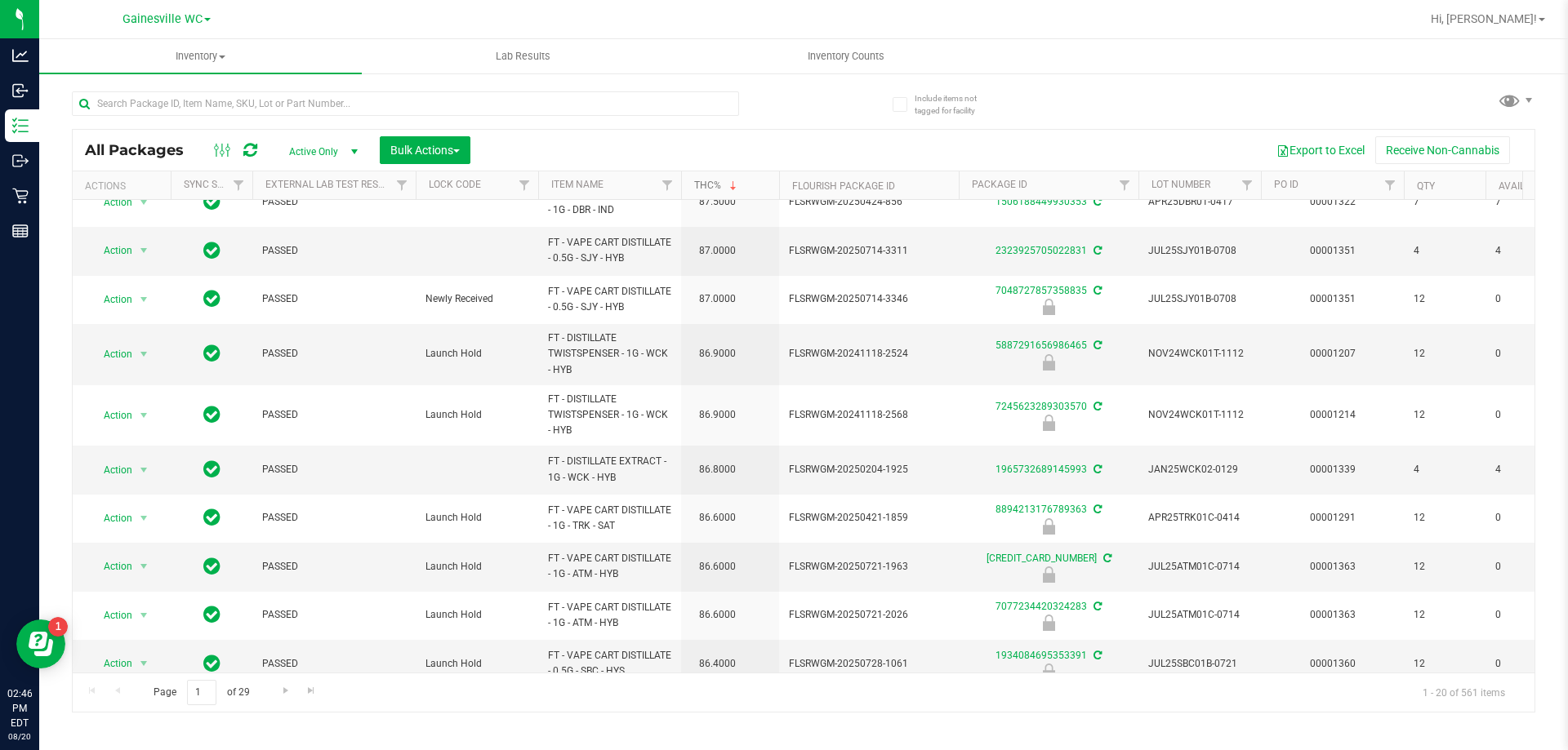
scroll to position [531, 0]
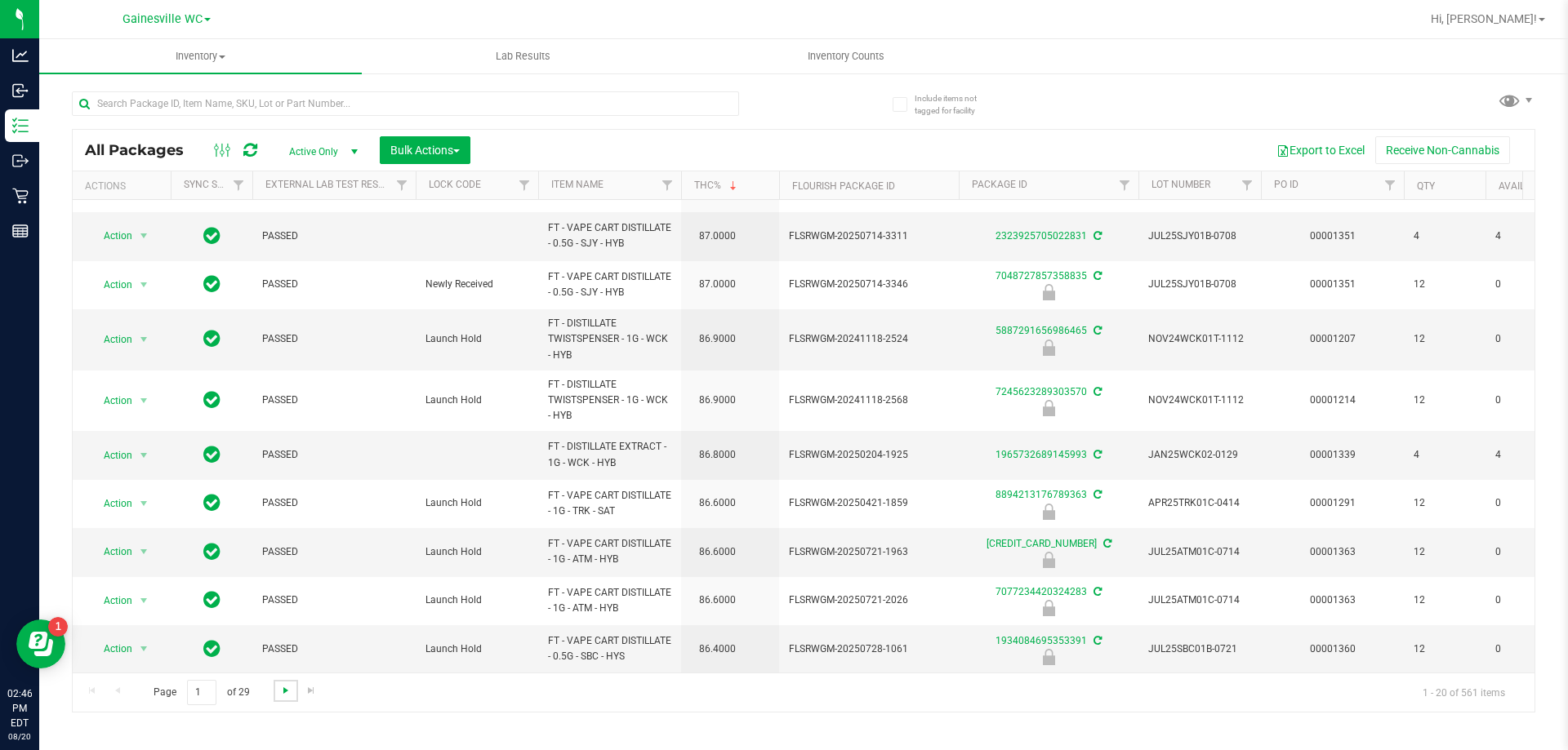
click at [285, 693] on span "Go to the next page" at bounding box center [285, 690] width 13 height 13
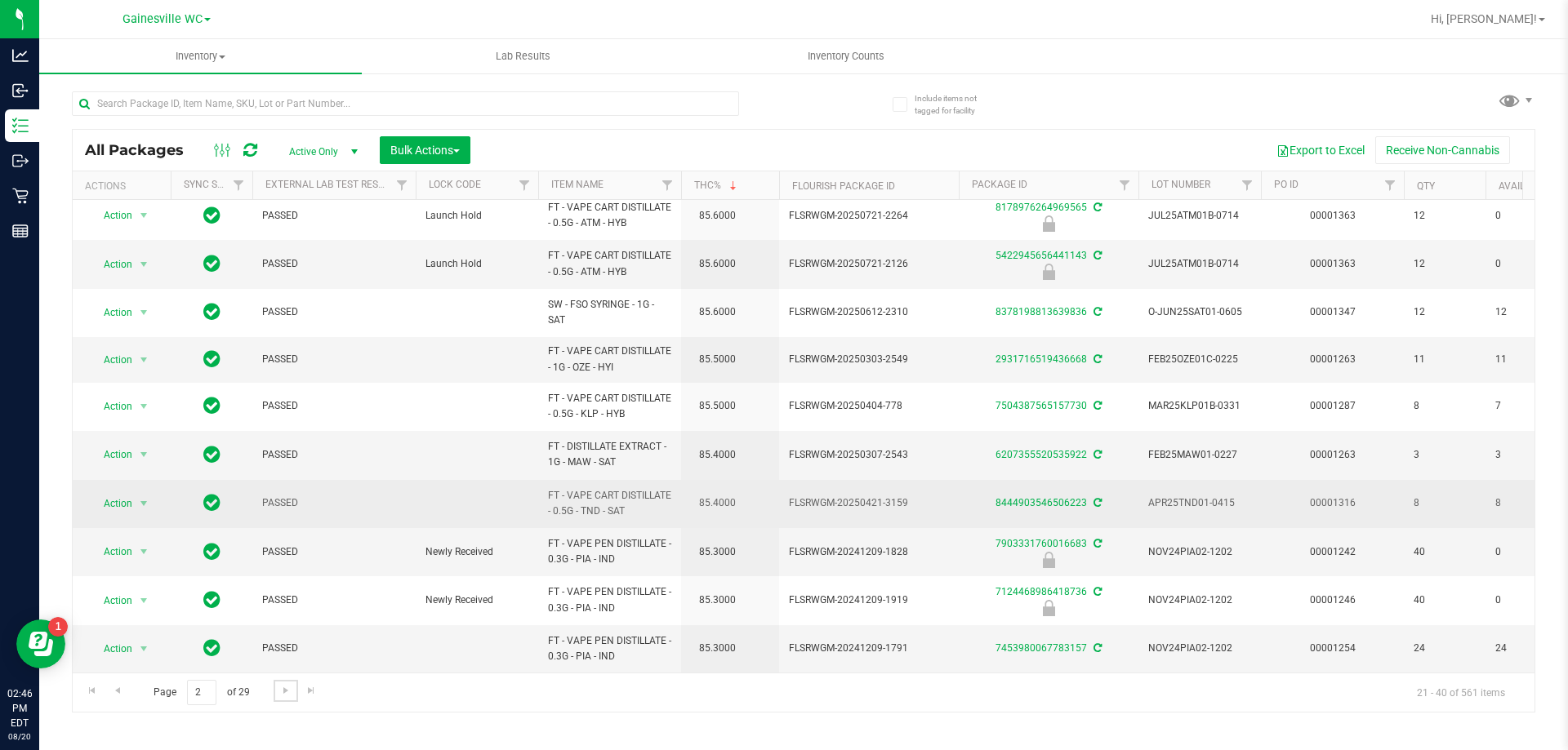
scroll to position [502, 0]
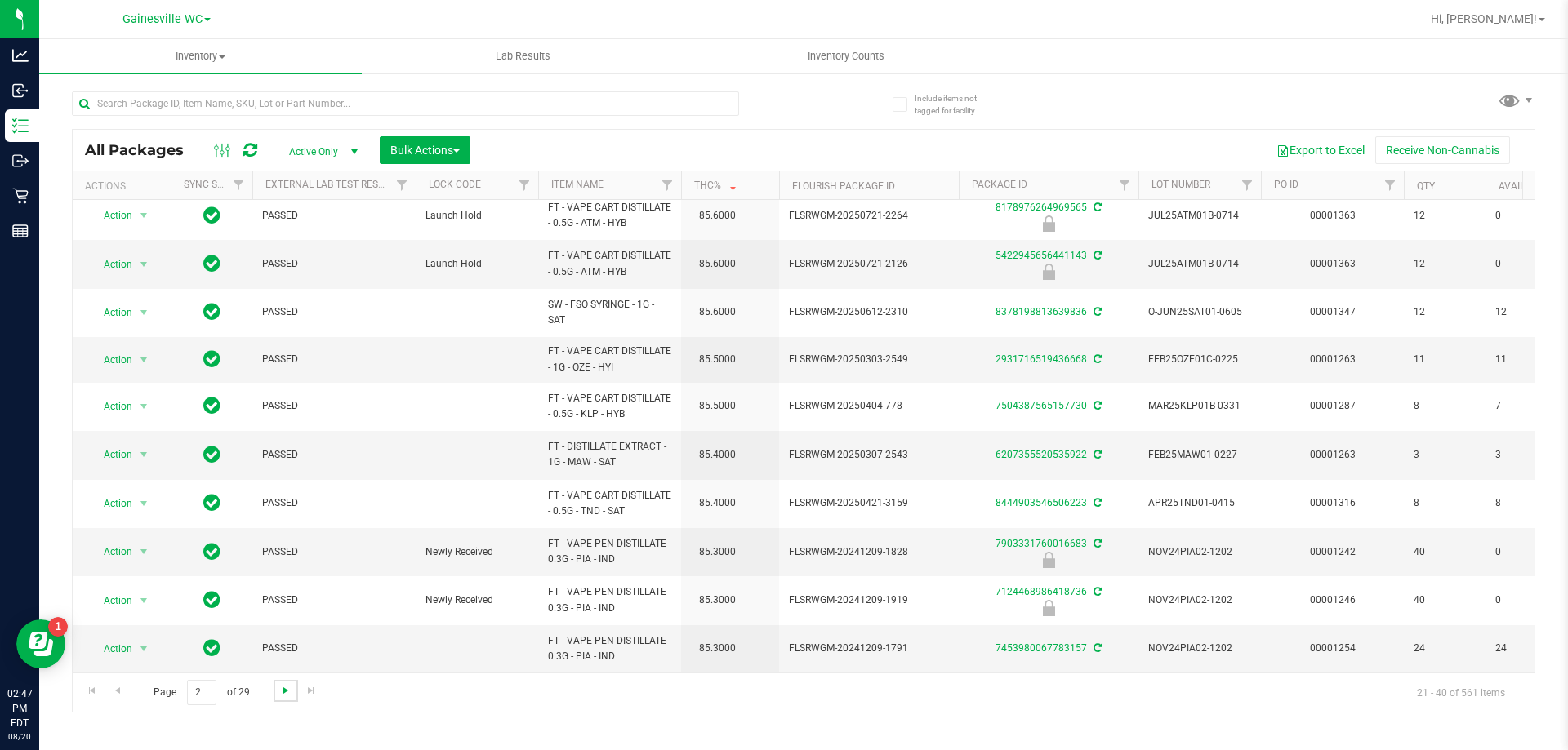
click at [285, 689] on span "Go to the next page" at bounding box center [285, 690] width 13 height 13
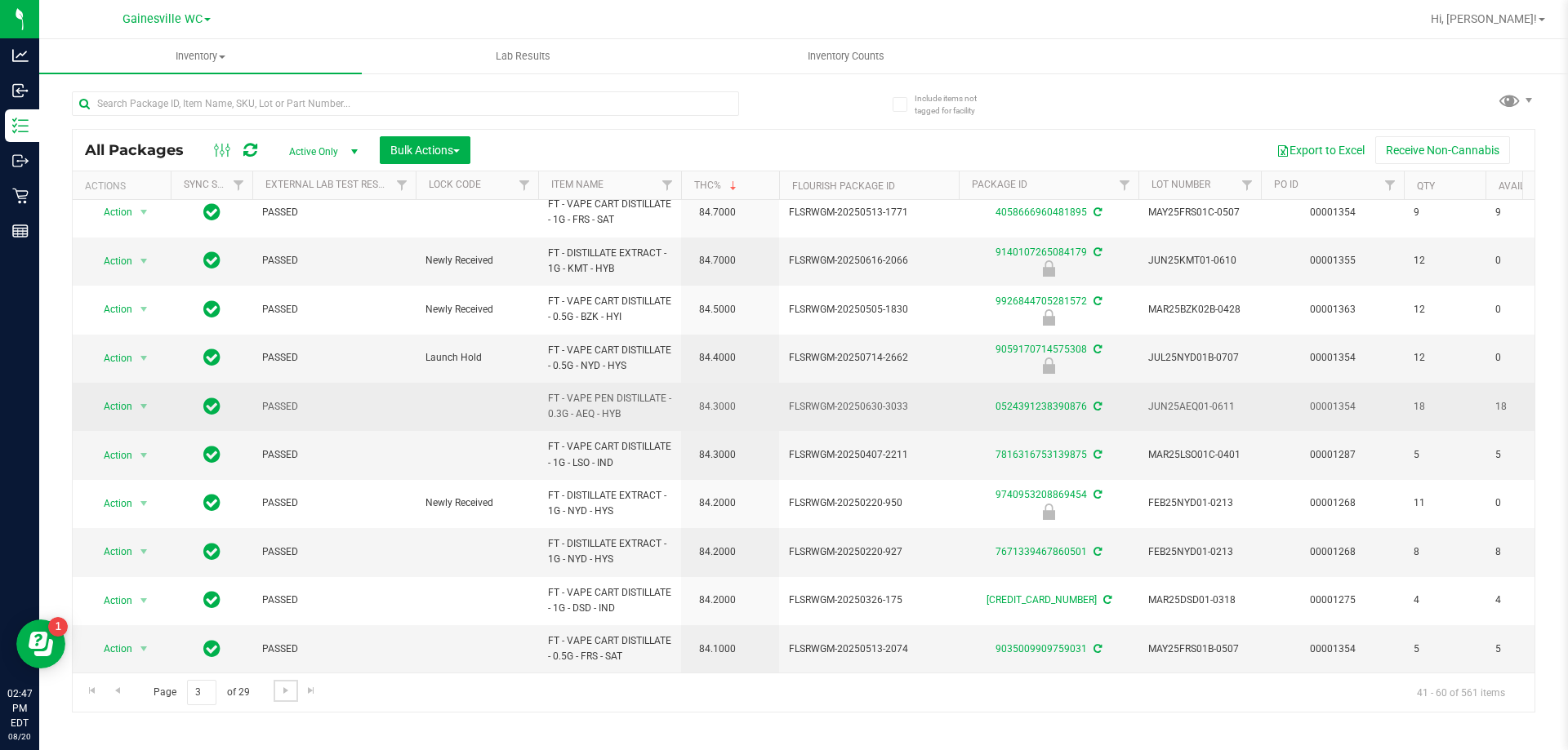
scroll to position [521, 0]
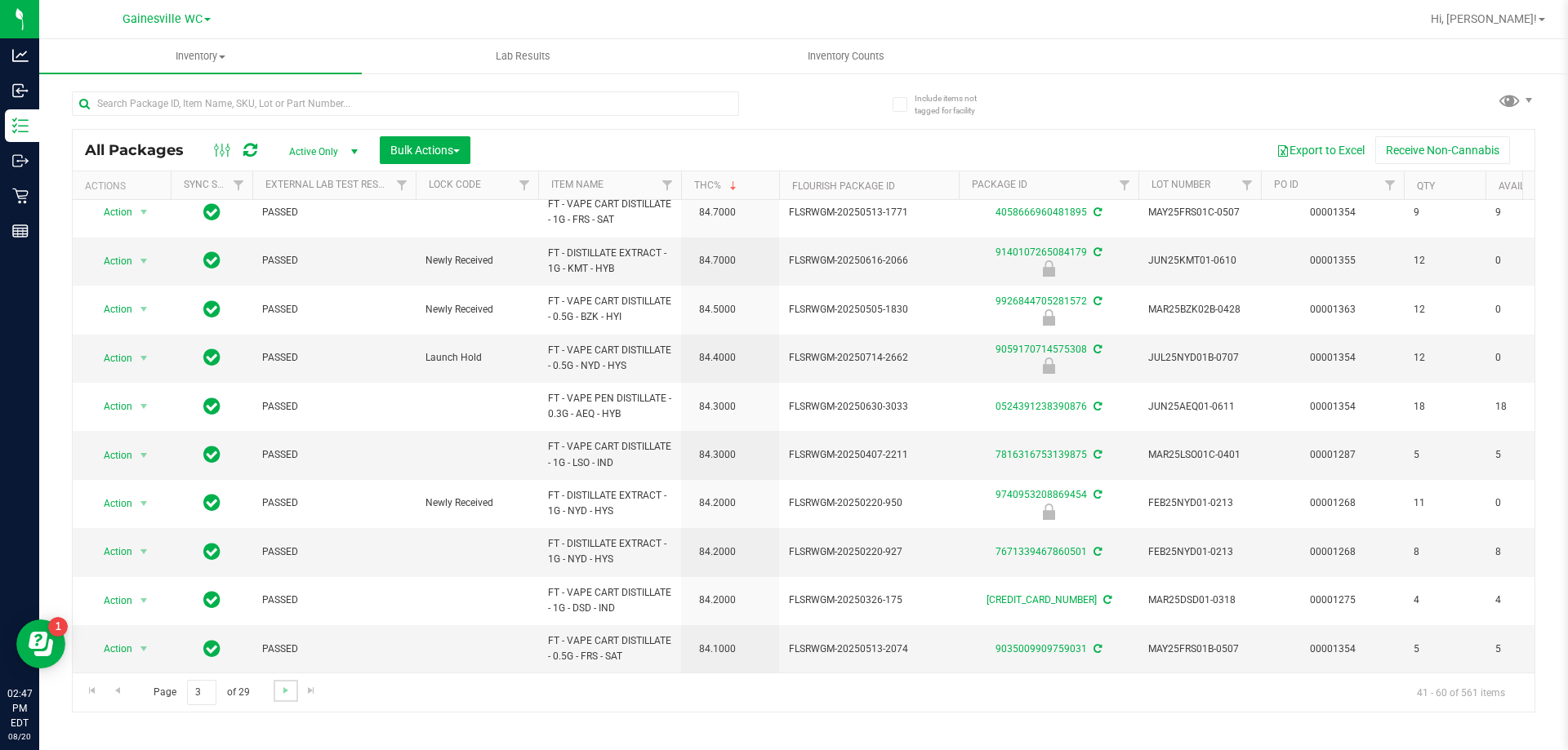
click at [278, 698] on link "Go to the next page" at bounding box center [285, 691] width 24 height 22
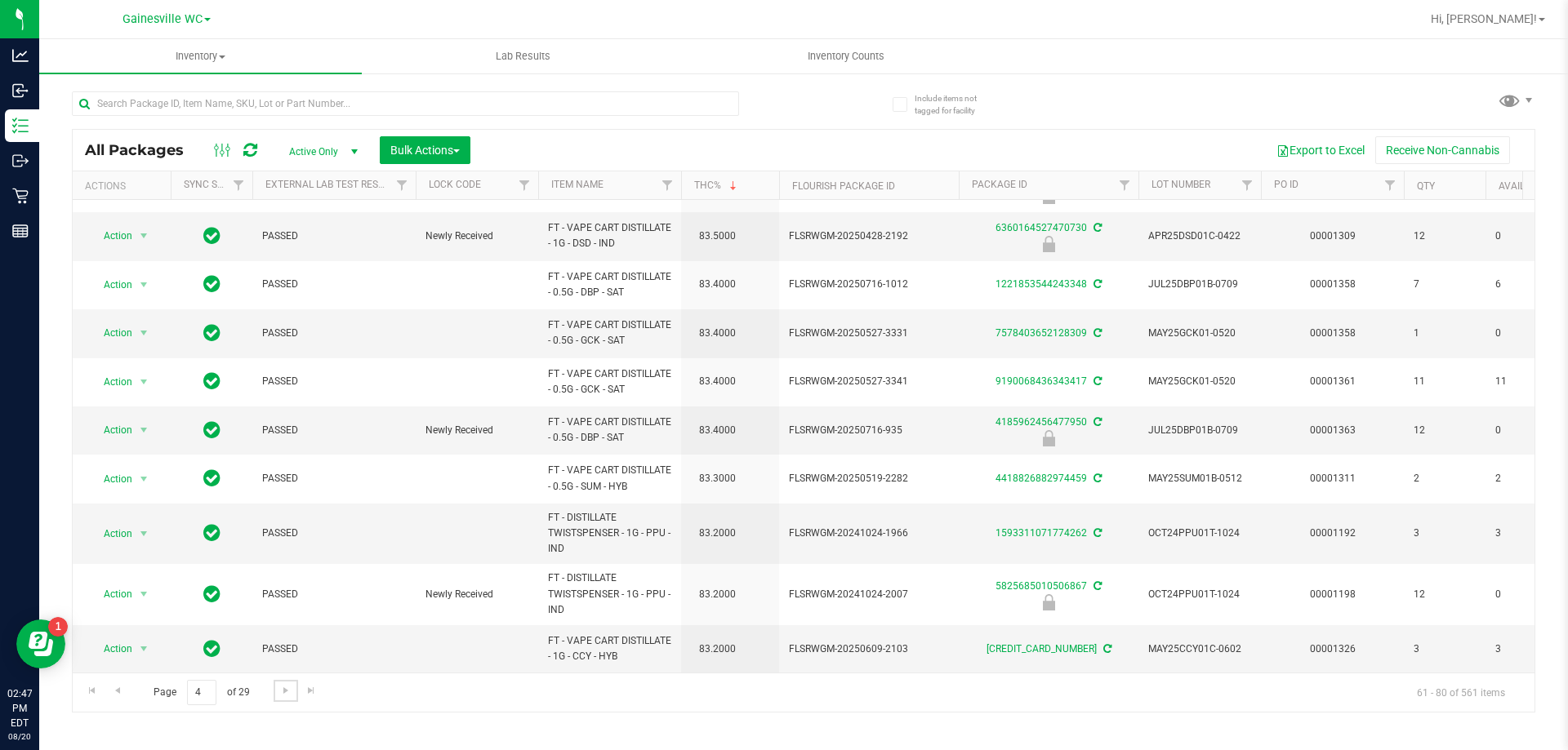
scroll to position [543, 0]
